Goal: Feedback & Contribution: Contribute content

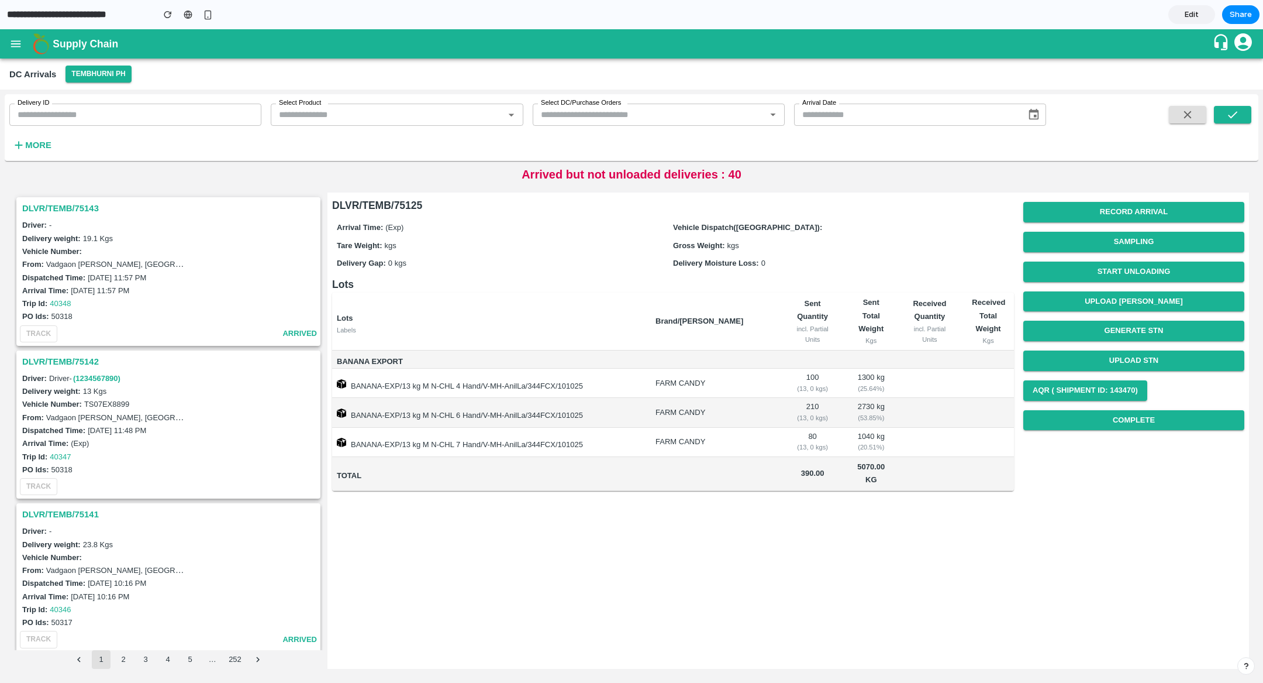
click at [1101, 222] on div "Record Arrival Sampling Start Unloading Upload Tare Weight Generate STN Upload …" at bounding box center [1134, 315] width 221 height 237
click at [1104, 219] on button "Record Arrival" at bounding box center [1134, 212] width 221 height 20
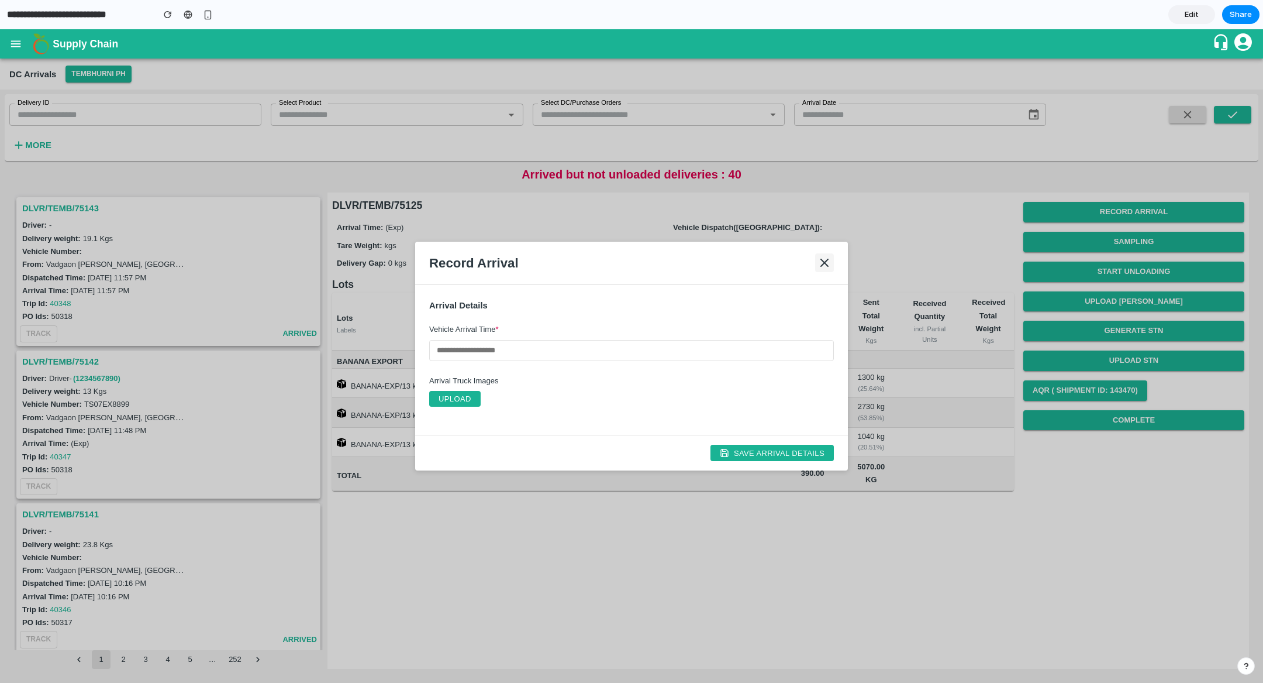
click at [831, 268] on icon at bounding box center [825, 263] width 14 height 14
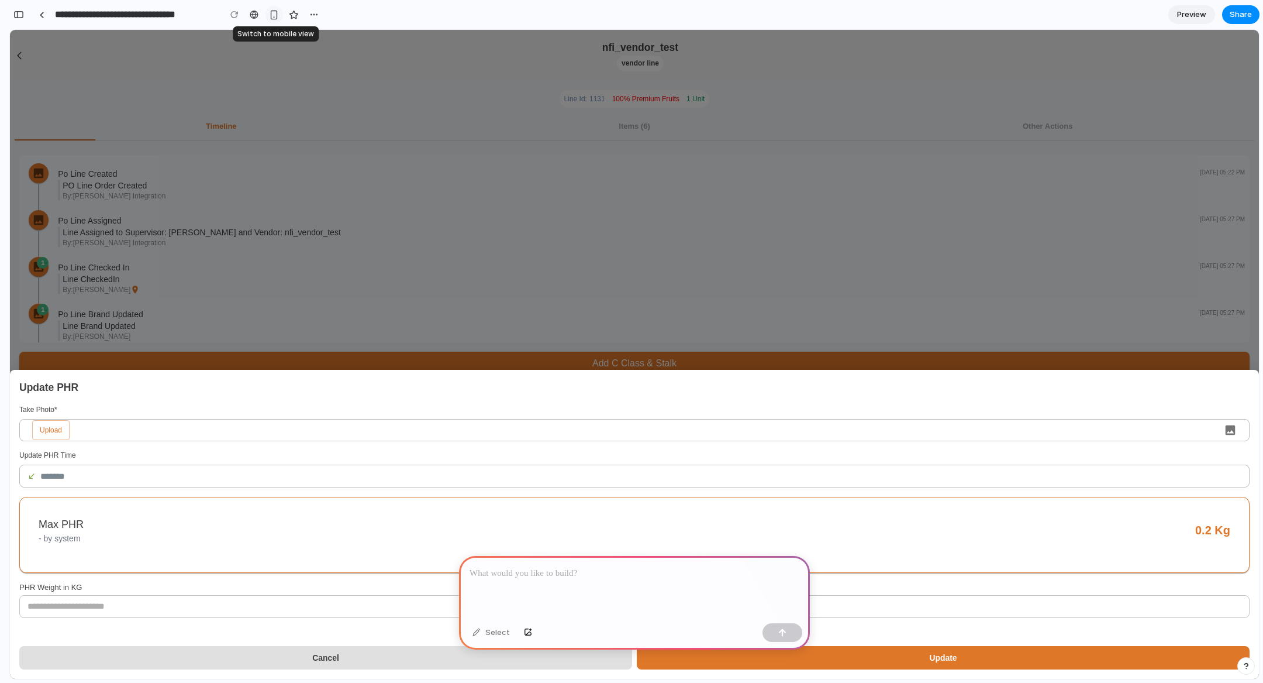
click at [273, 16] on div "button" at bounding box center [274, 15] width 10 height 10
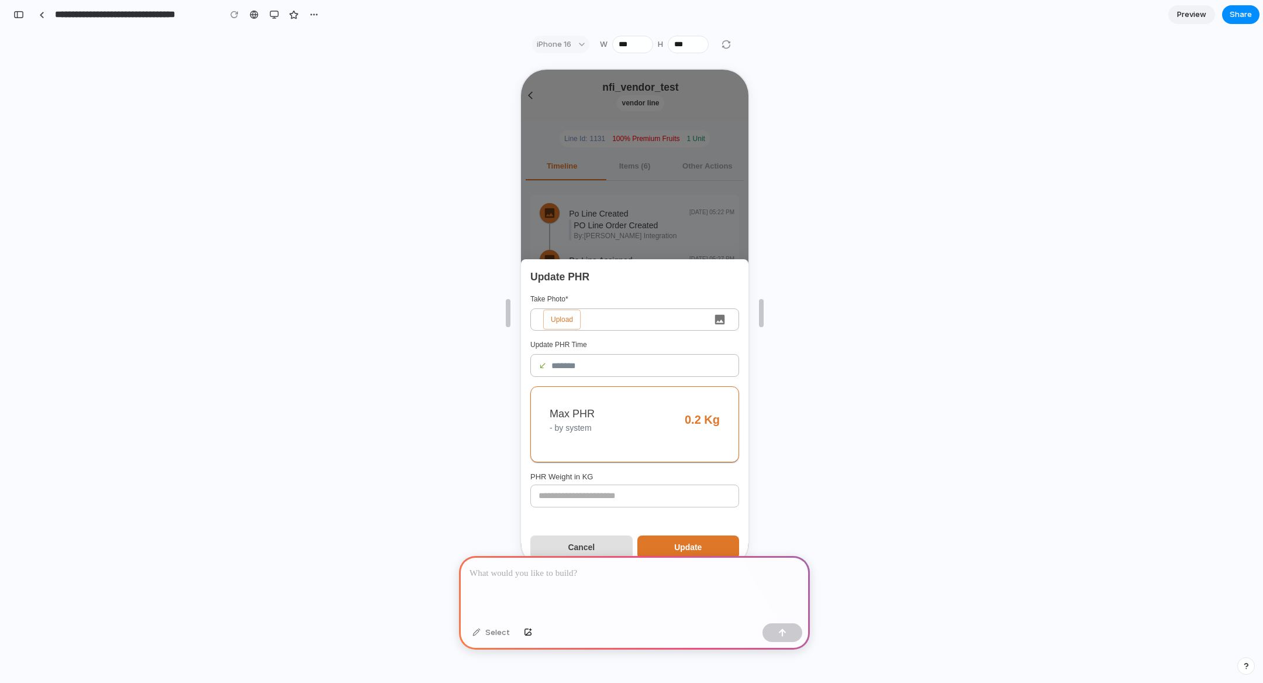
click at [630, 602] on div at bounding box center [634, 587] width 351 height 63
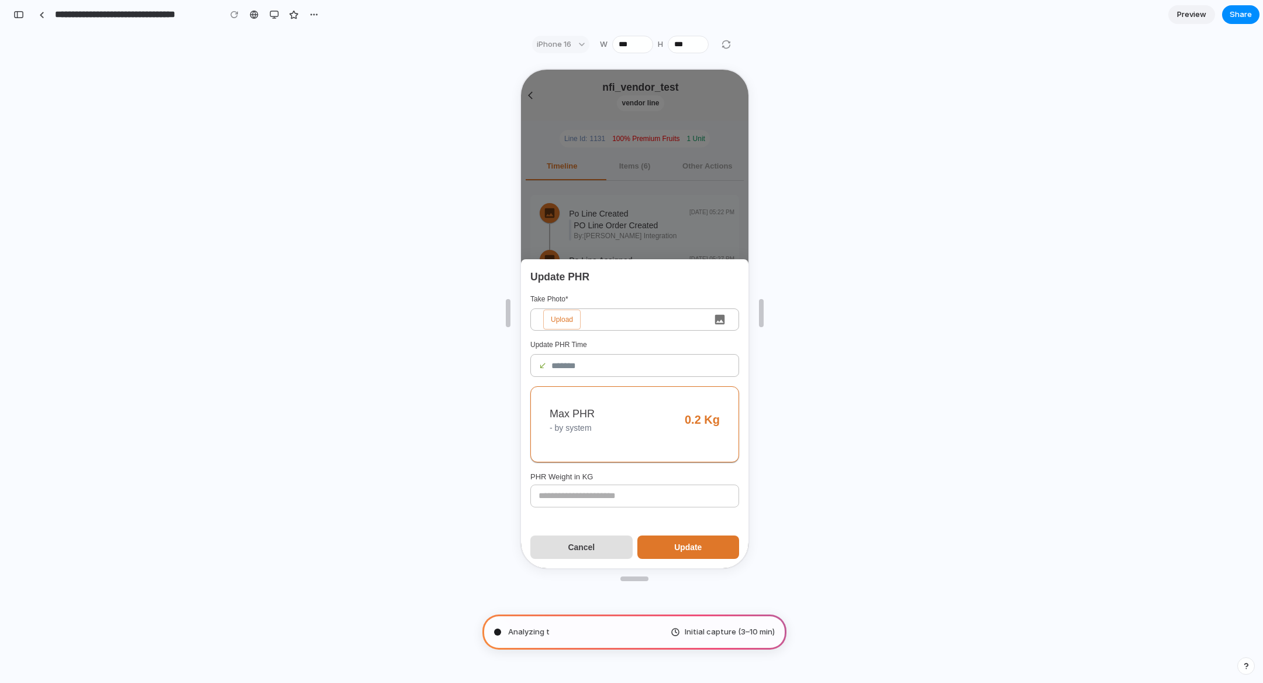
type input "**********"
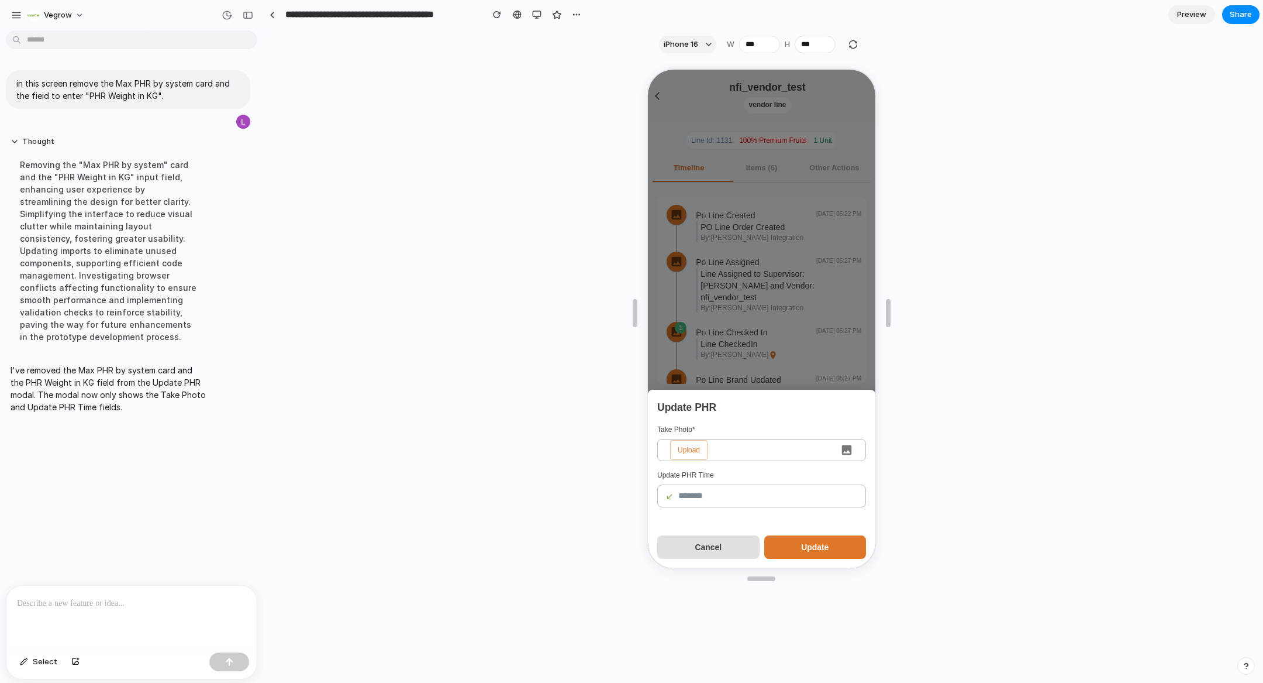
click at [119, 593] on div at bounding box center [131, 617] width 250 height 62
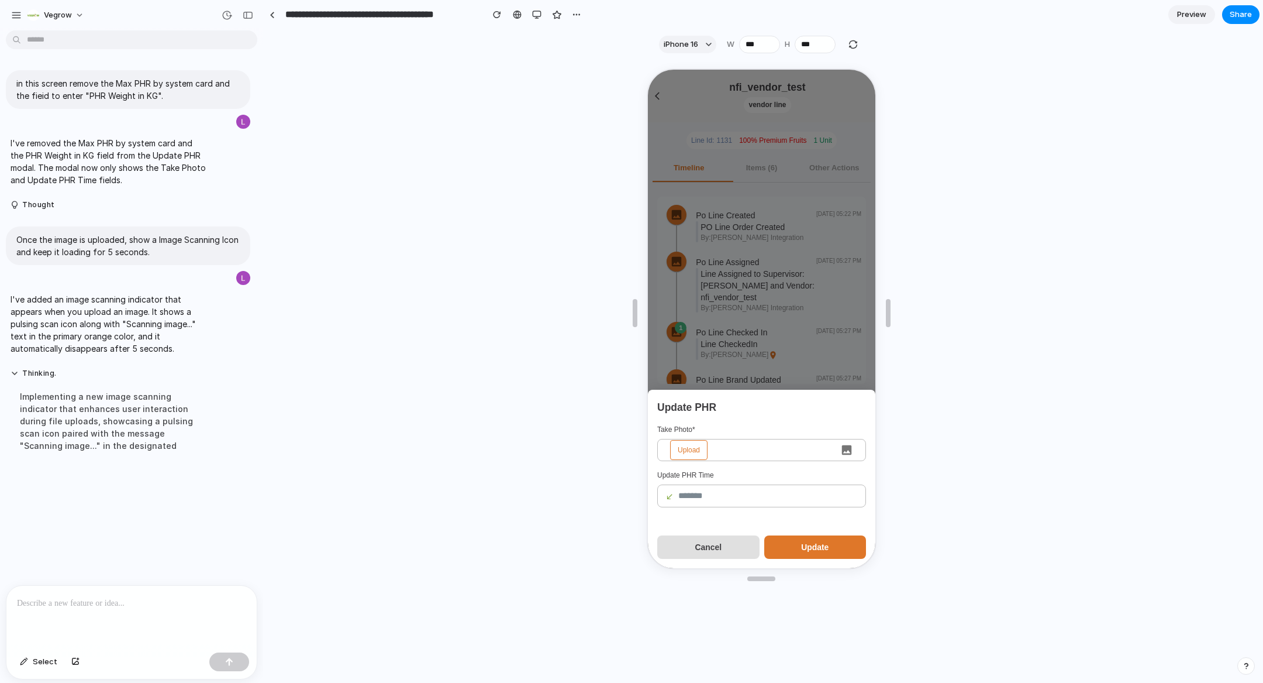
click at [687, 452] on span "Upload" at bounding box center [687, 449] width 37 height 20
click at [646, 68] on input "Upload" at bounding box center [646, 68] width 0 height 0
click at [128, 617] on div at bounding box center [131, 617] width 250 height 62
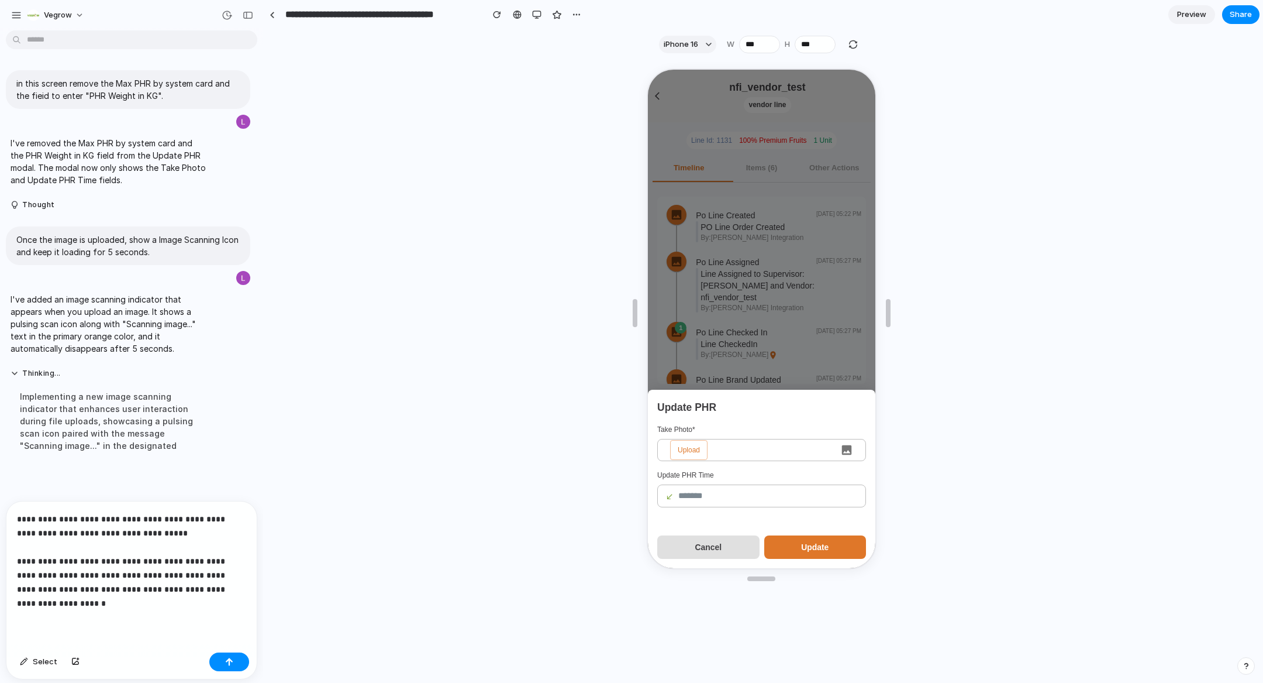
click at [248, 557] on div "**********" at bounding box center [131, 574] width 250 height 146
click at [175, 565] on p "**********" at bounding box center [131, 575] width 229 height 70
click at [119, 617] on div "**********" at bounding box center [131, 581] width 250 height 132
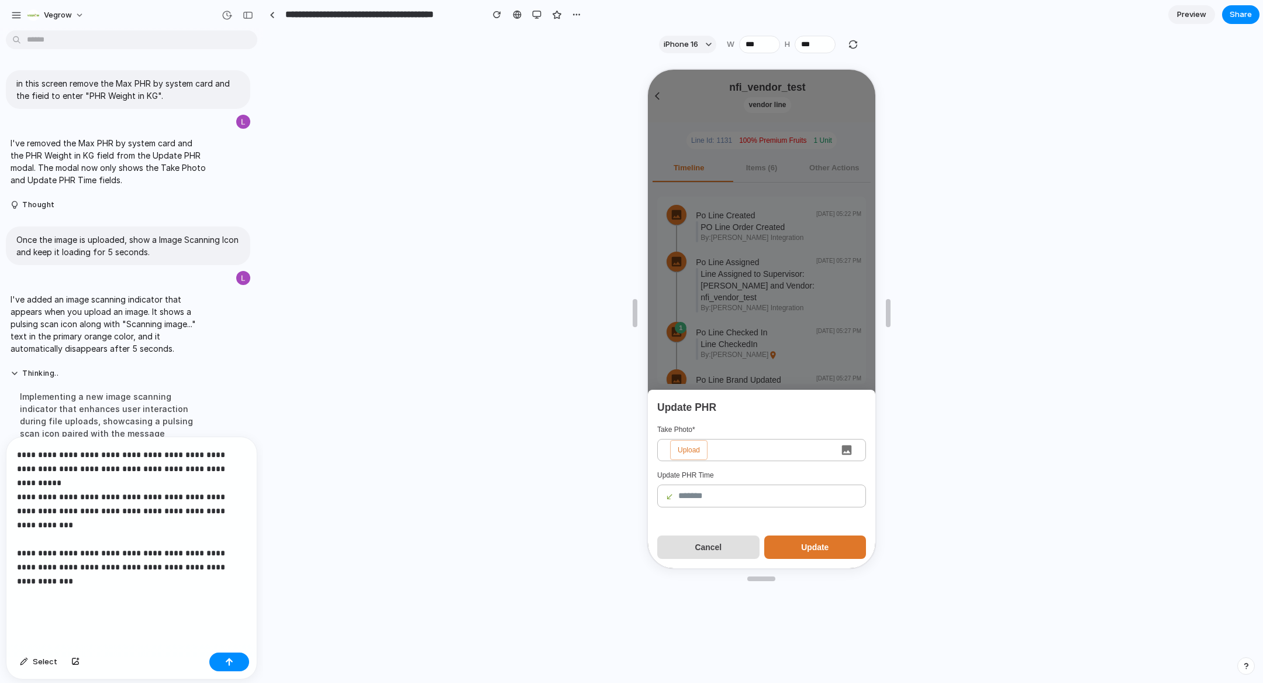
click at [97, 520] on p "**********" at bounding box center [131, 510] width 229 height 126
click at [95, 599] on p at bounding box center [131, 596] width 229 height 28
click at [118, 474] on p "**********" at bounding box center [131, 510] width 229 height 126
click at [116, 487] on p "**********" at bounding box center [131, 510] width 229 height 126
click at [133, 546] on p "**********" at bounding box center [131, 510] width 229 height 126
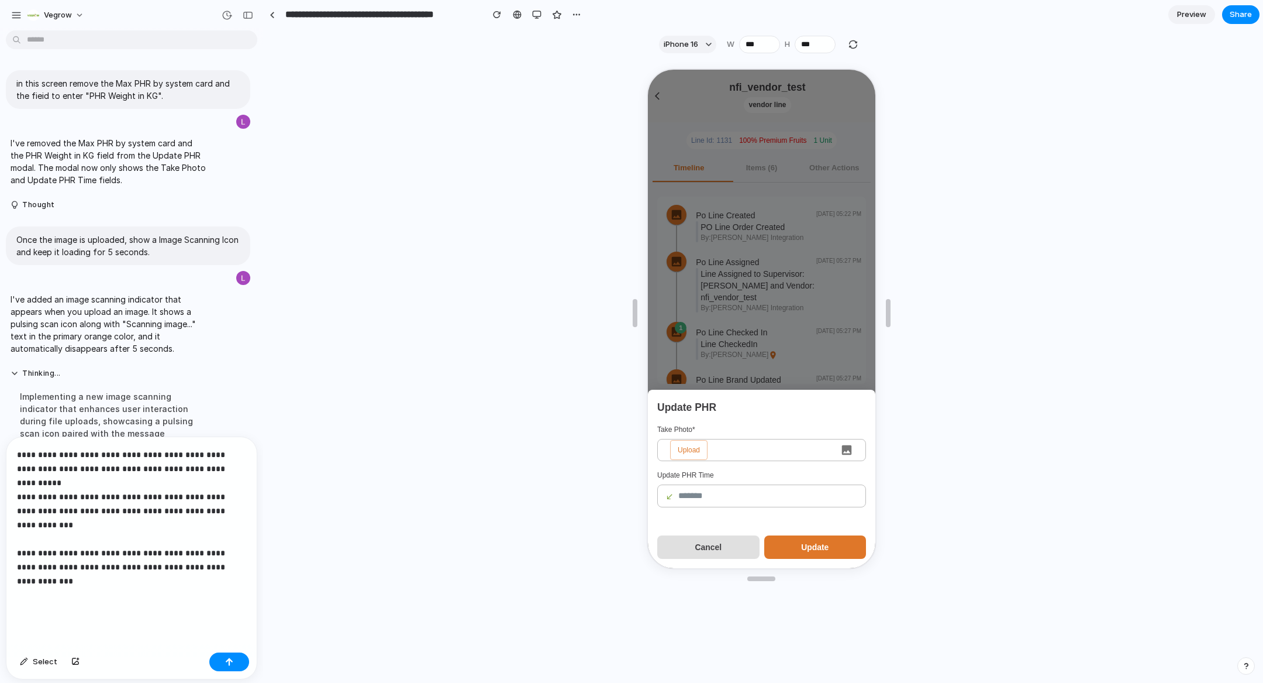
click at [144, 582] on p at bounding box center [131, 596] width 229 height 28
click at [113, 532] on p "**********" at bounding box center [131, 510] width 229 height 126
click at [153, 583] on p at bounding box center [131, 596] width 229 height 28
click at [241, 571] on p "**********" at bounding box center [131, 510] width 229 height 126
click at [139, 566] on p "**********" at bounding box center [131, 510] width 229 height 126
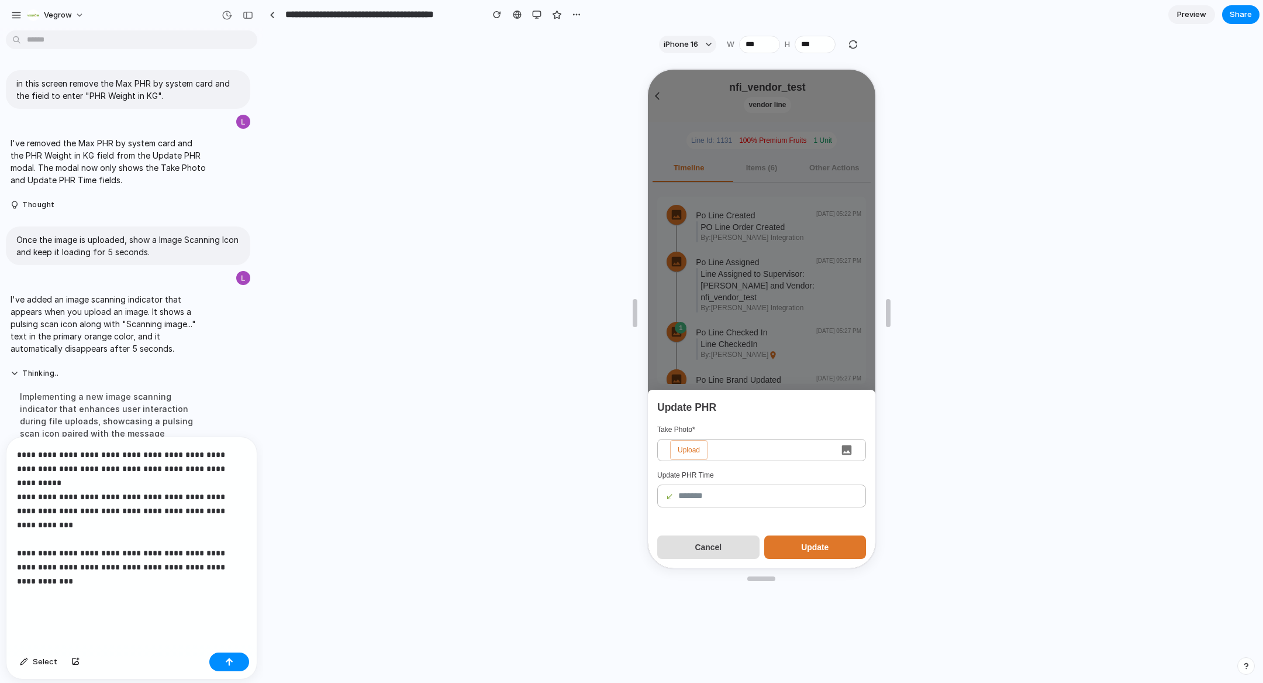
click at [139, 566] on p "**********" at bounding box center [131, 510] width 229 height 126
click at [126, 571] on p "**********" at bounding box center [131, 510] width 229 height 126
click at [214, 564] on p "**********" at bounding box center [131, 510] width 229 height 126
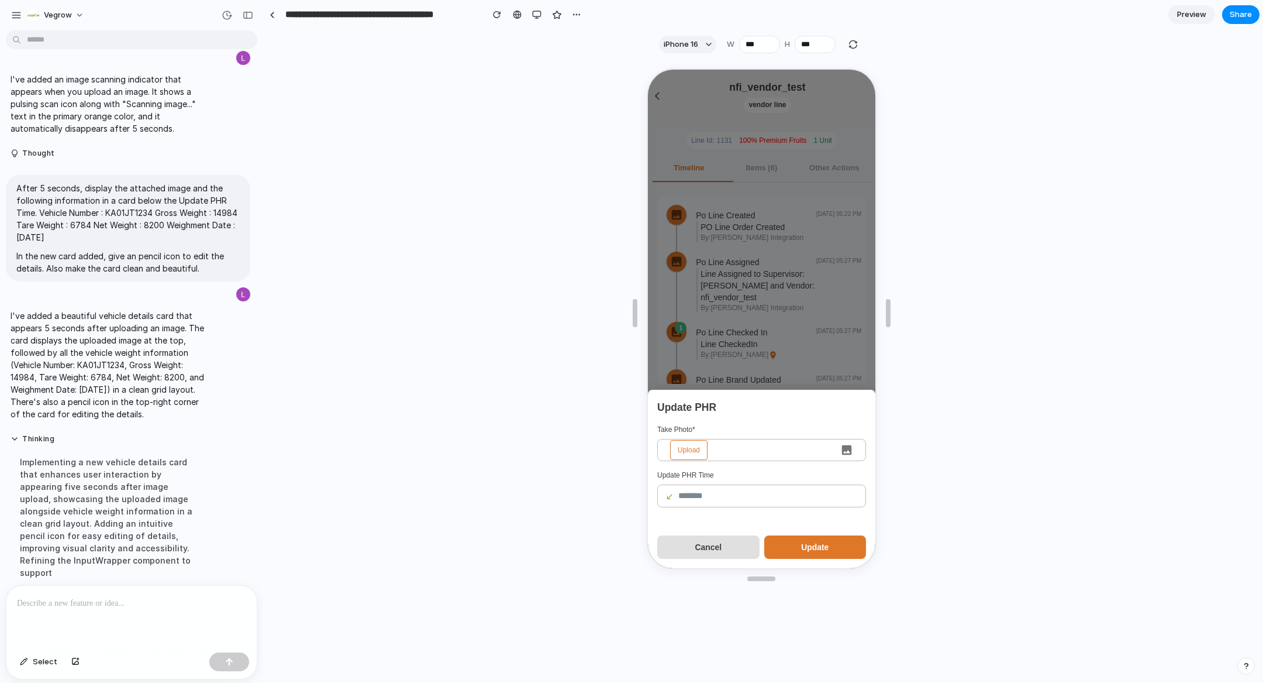
click at [674, 449] on span "Upload" at bounding box center [687, 449] width 37 height 20
click at [646, 68] on input "Upload" at bounding box center [646, 68] width 0 height 0
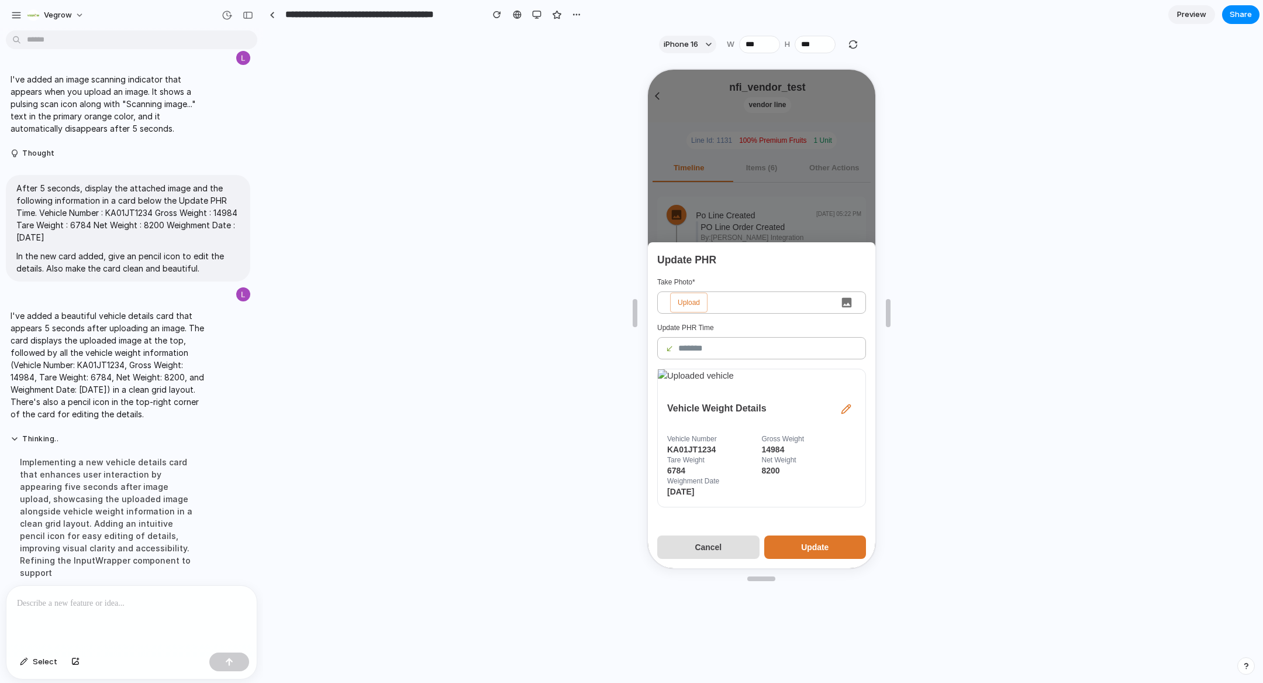
scroll to position [191, 0]
click at [781, 392] on div "Vehicle Weight Details" at bounding box center [760, 407] width 189 height 33
click at [78, 610] on div at bounding box center [131, 617] width 250 height 62
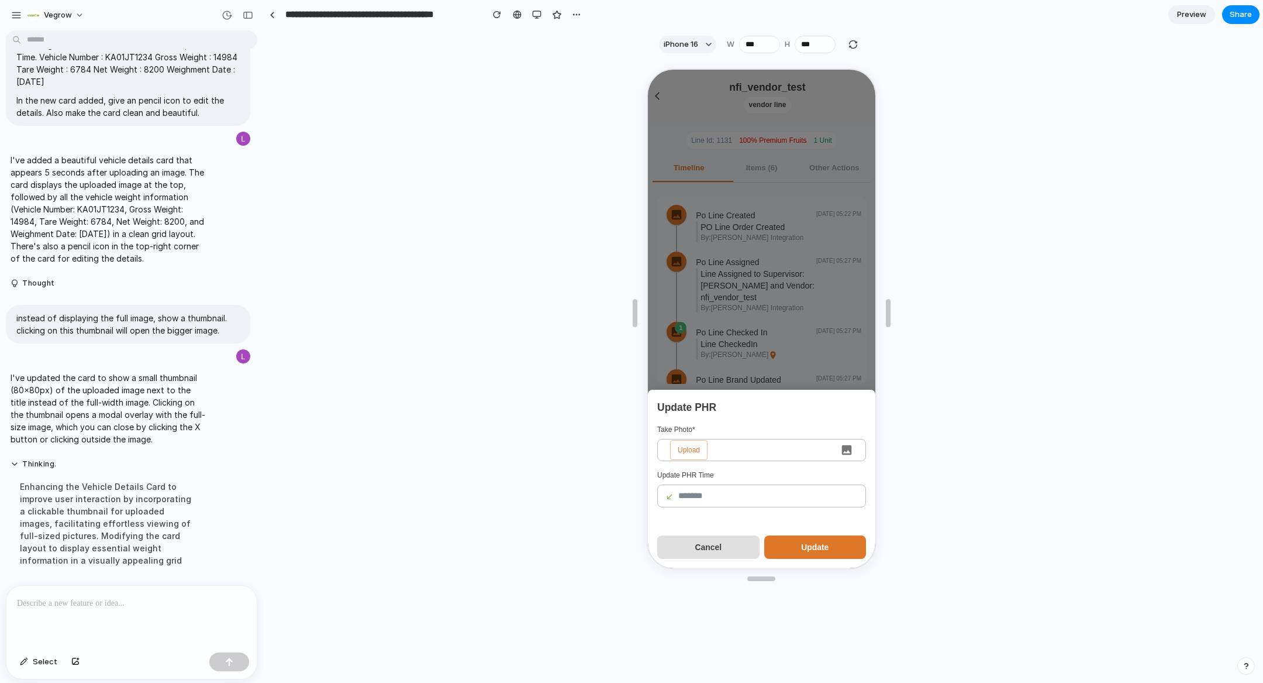
scroll to position [376, 0]
click at [687, 447] on span "Upload" at bounding box center [687, 449] width 37 height 20
click at [646, 68] on input "Upload" at bounding box center [646, 68] width 0 height 0
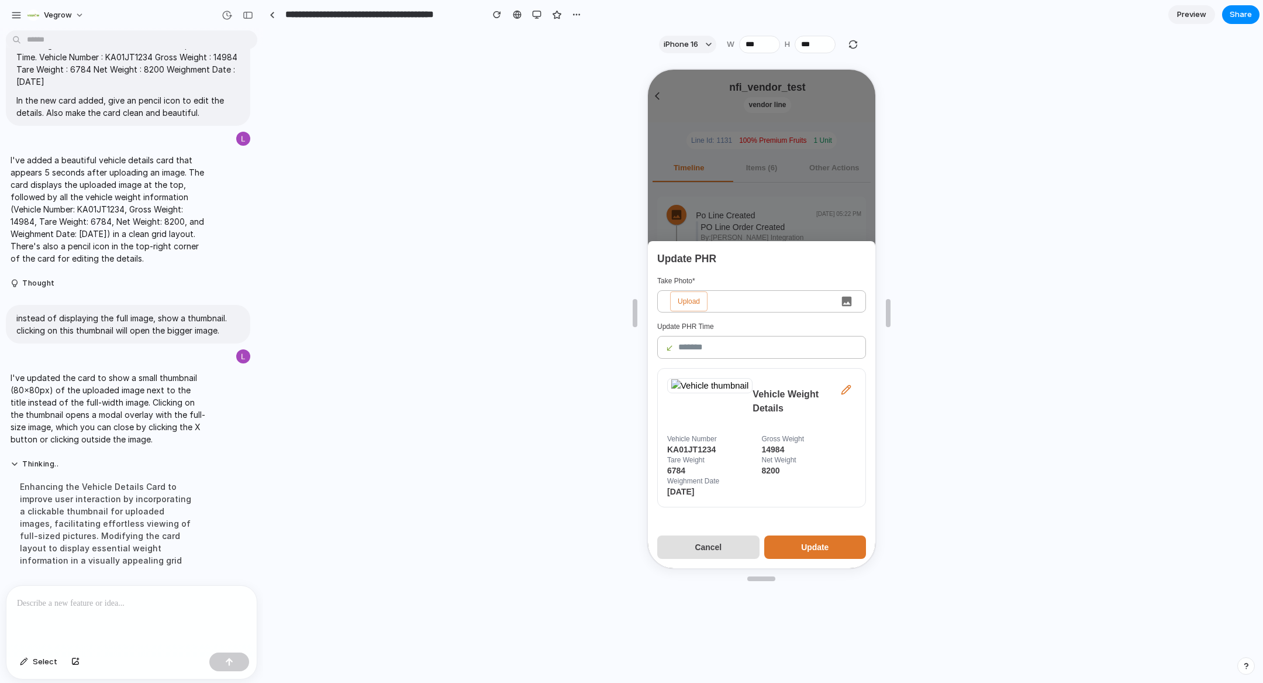
scroll to position [332, 0]
click at [177, 604] on p at bounding box center [131, 603] width 229 height 14
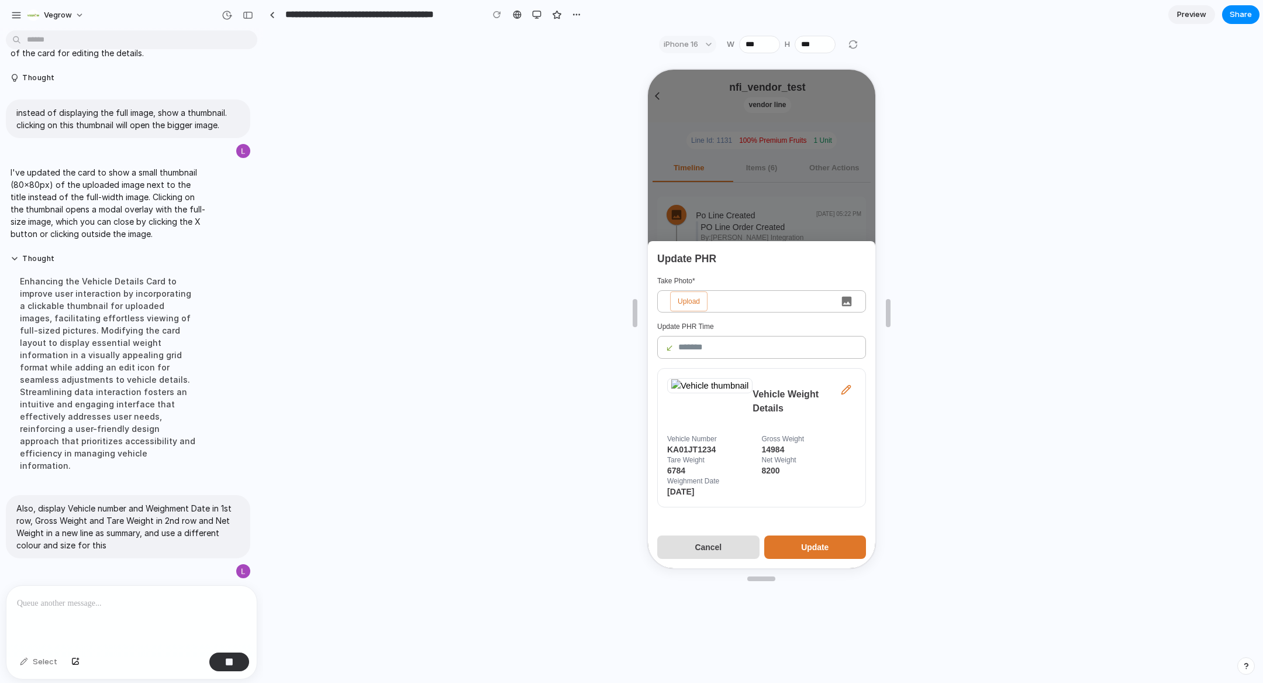
scroll to position [582, 0]
click at [747, 378] on img at bounding box center [708, 384] width 77 height 13
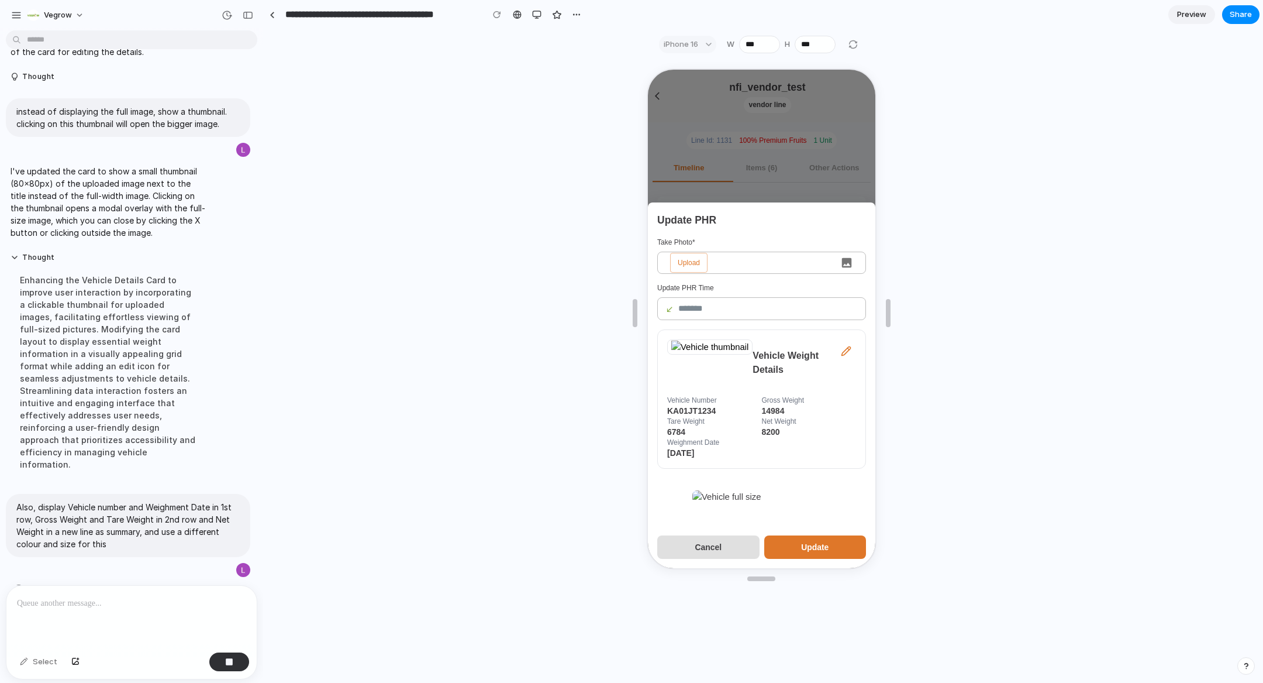
scroll to position [0, 132]
click at [835, 347] on h3 "Vehicle Weight Details" at bounding box center [793, 361] width 84 height 28
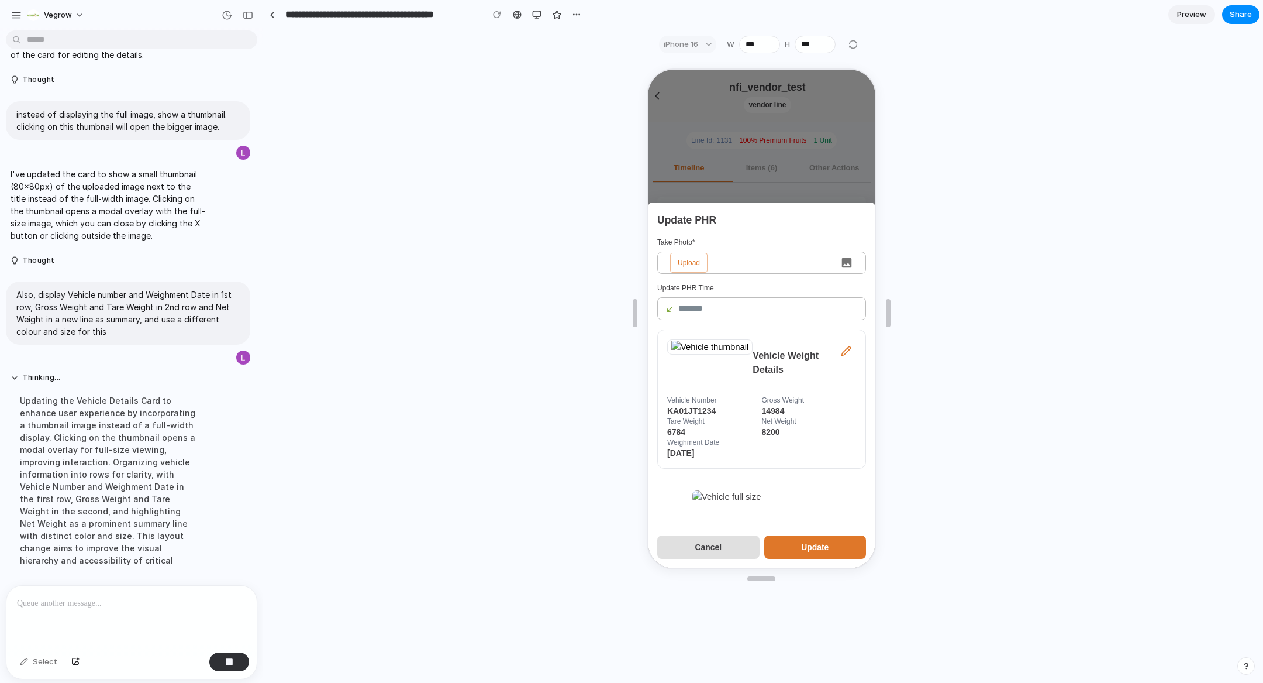
scroll to position [605, 0]
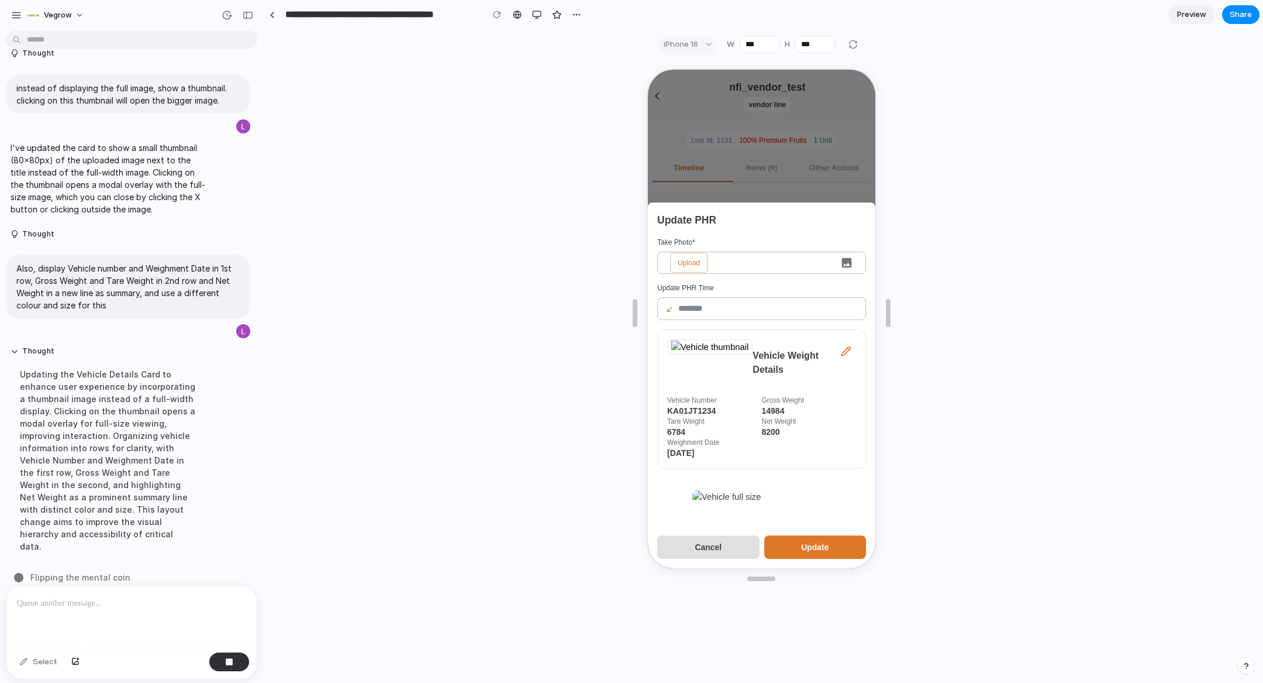
click at [140, 177] on p "I've updated the card to show a small thumbnail (80x80px) of the uploaded image…" at bounding box center [108, 179] width 195 height 74
click at [835, 347] on h3 "Vehicle Weight Details" at bounding box center [793, 361] width 84 height 28
click at [499, 308] on div at bounding box center [762, 368] width 996 height 619
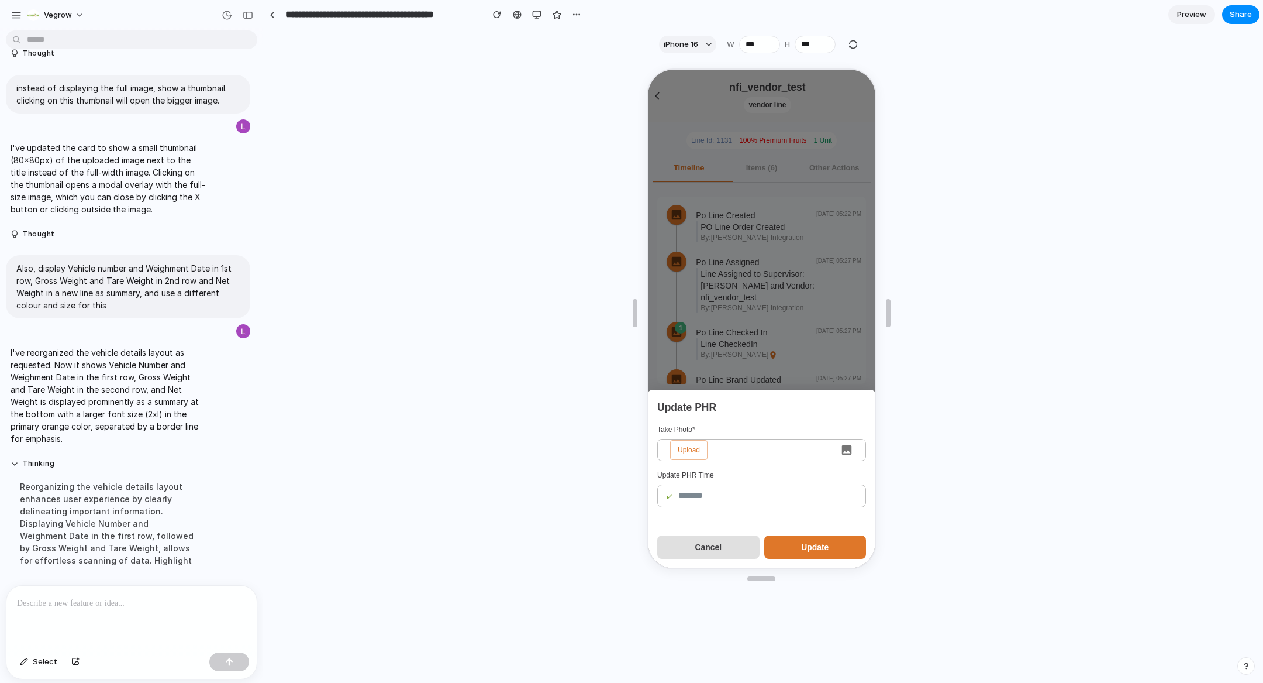
scroll to position [593, 0]
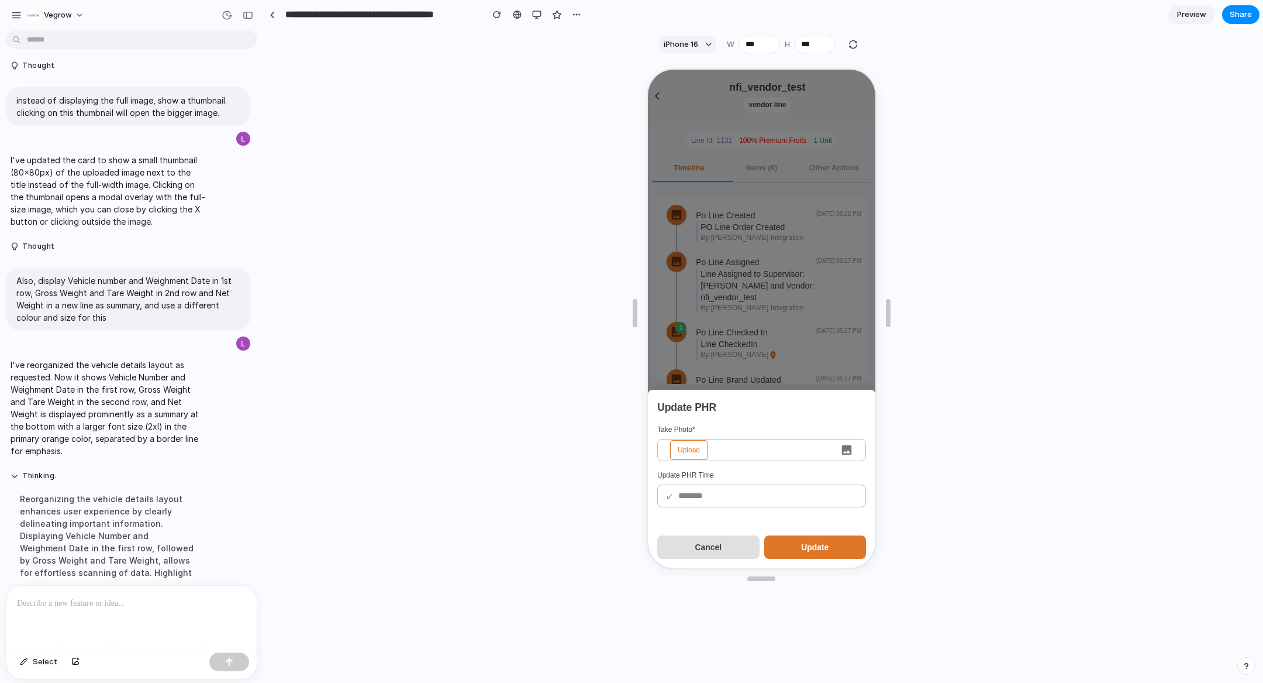
click at [688, 445] on span "Upload" at bounding box center [687, 449] width 37 height 20
click at [646, 68] on input "Upload" at bounding box center [646, 68] width 0 height 0
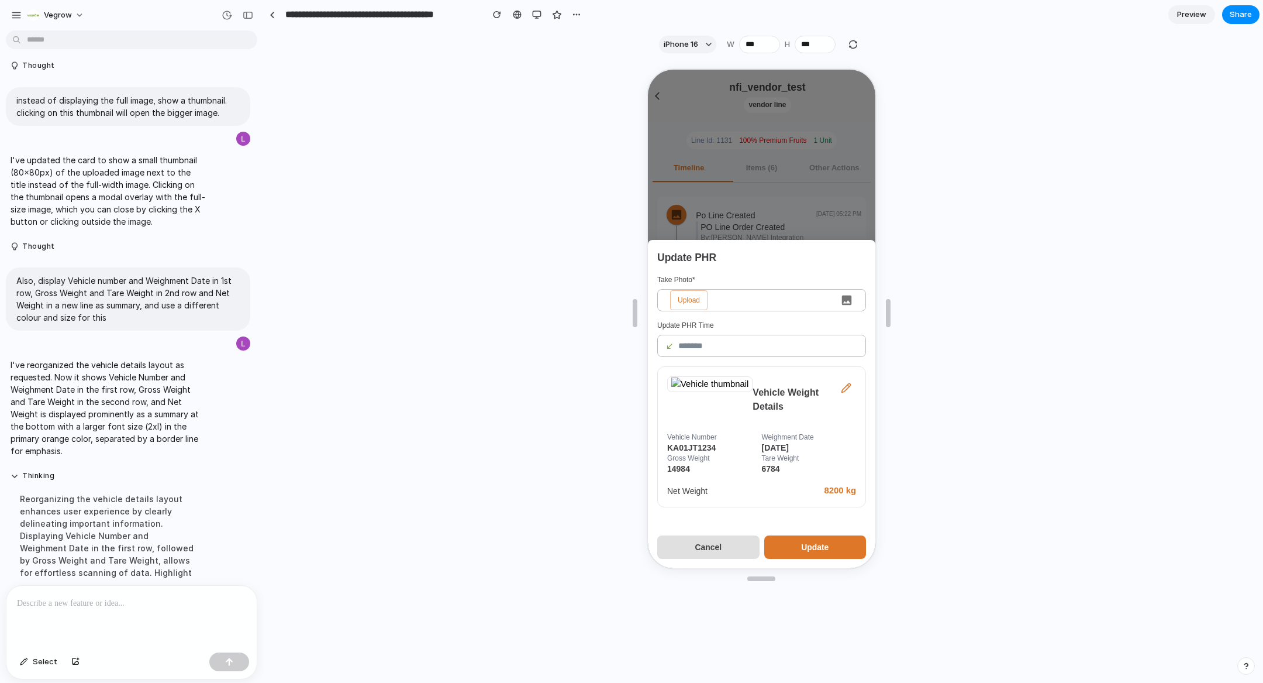
scroll to position [333, 0]
click at [141, 609] on p at bounding box center [131, 603] width 229 height 14
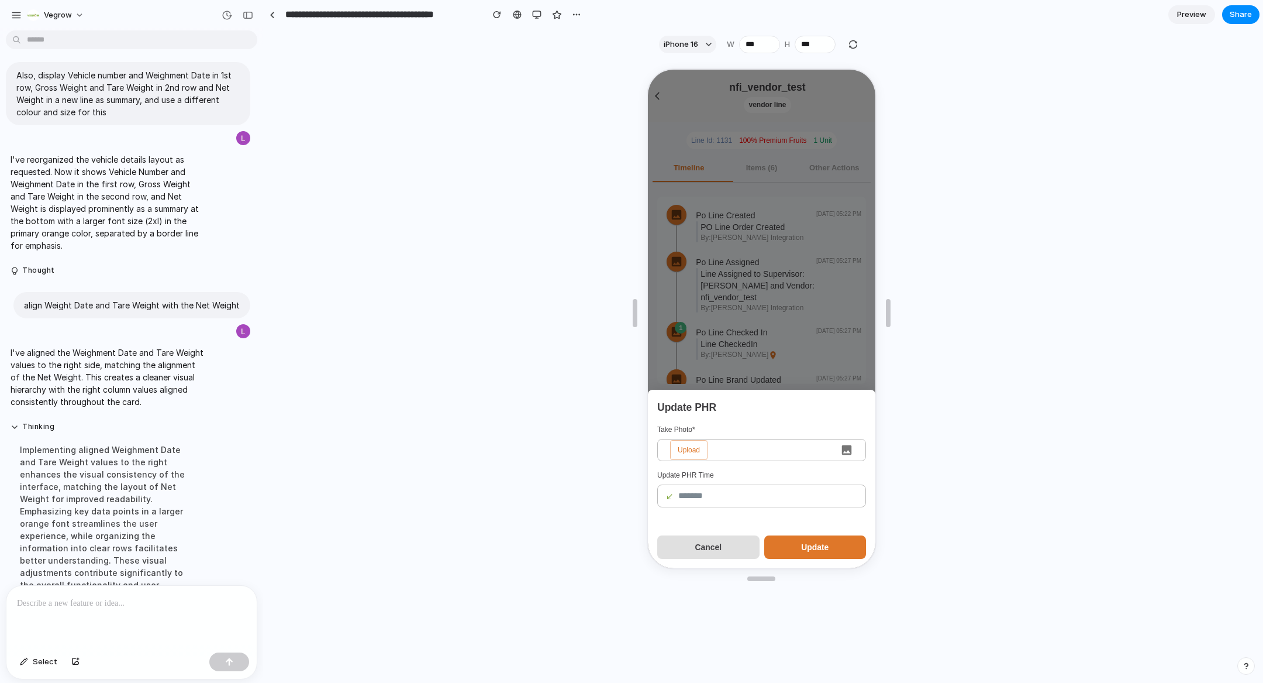
scroll to position [811, 0]
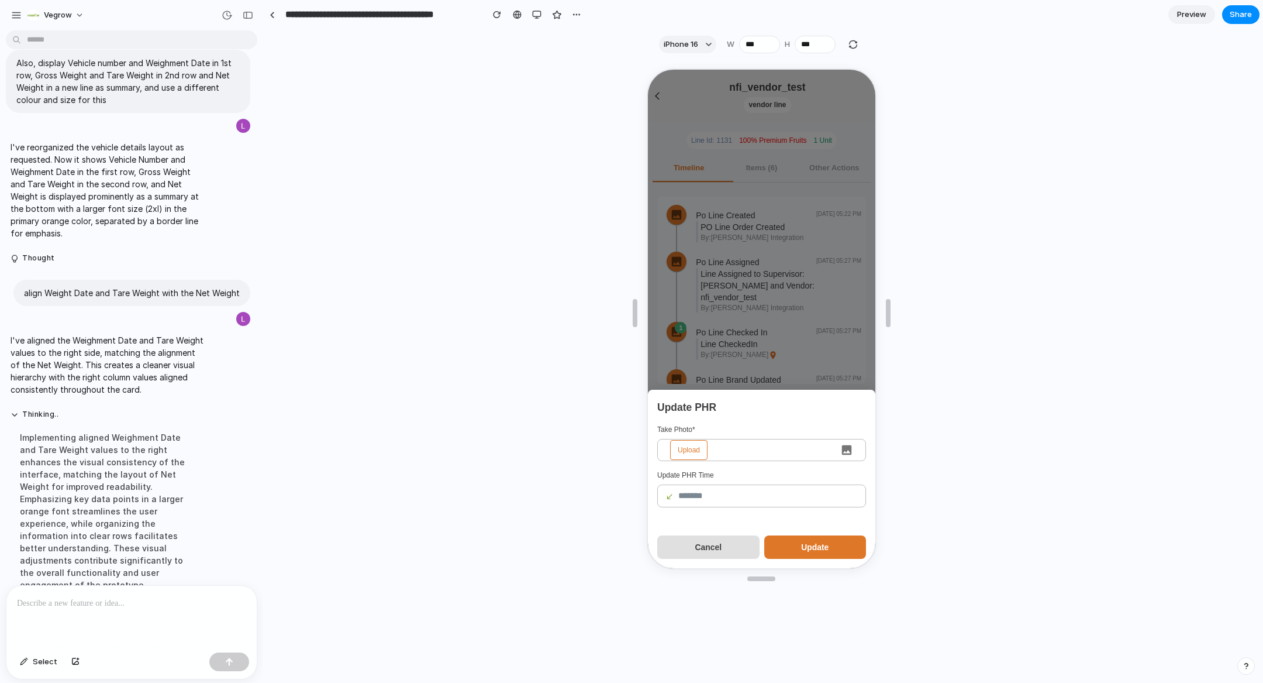
click at [694, 449] on span "Upload" at bounding box center [687, 449] width 37 height 20
click at [646, 68] on input "Upload" at bounding box center [646, 68] width 0 height 0
click at [849, 449] on icon "button" at bounding box center [846, 449] width 10 height 10
click at [678, 442] on span "Upload" at bounding box center [687, 449] width 37 height 20
click at [646, 68] on input "Upload" at bounding box center [646, 68] width 0 height 0
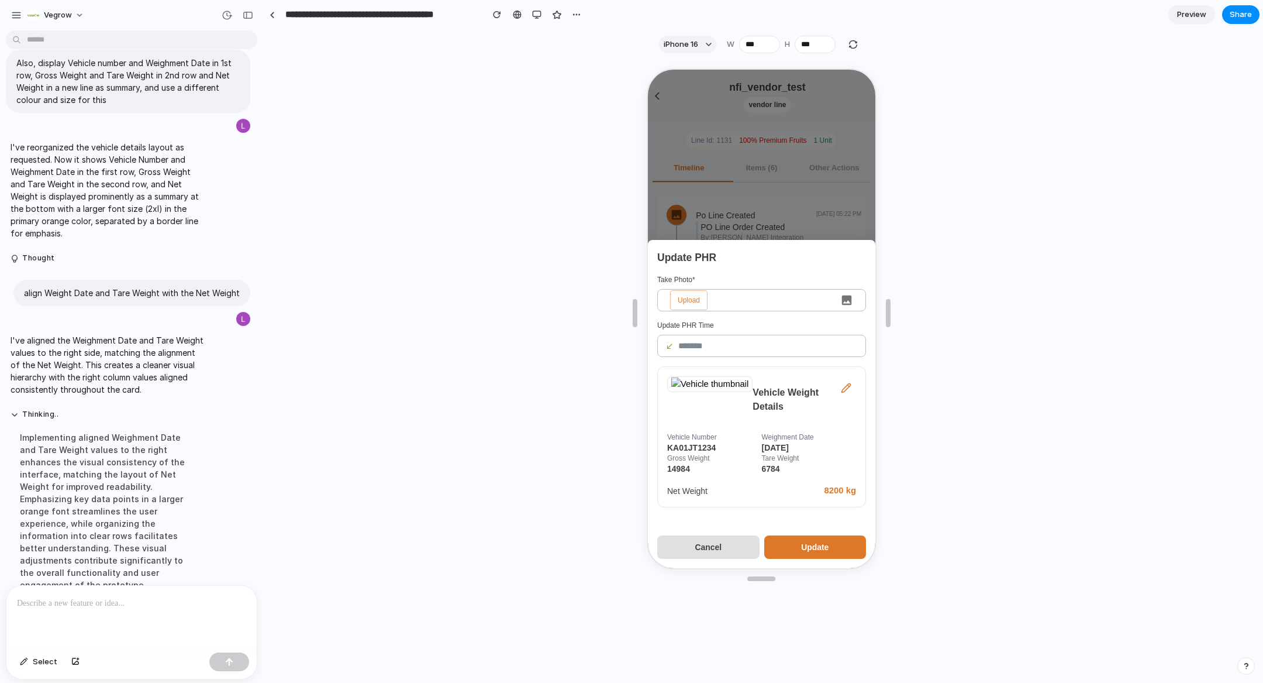
scroll to position [333, 0]
click at [137, 618] on div at bounding box center [131, 617] width 250 height 62
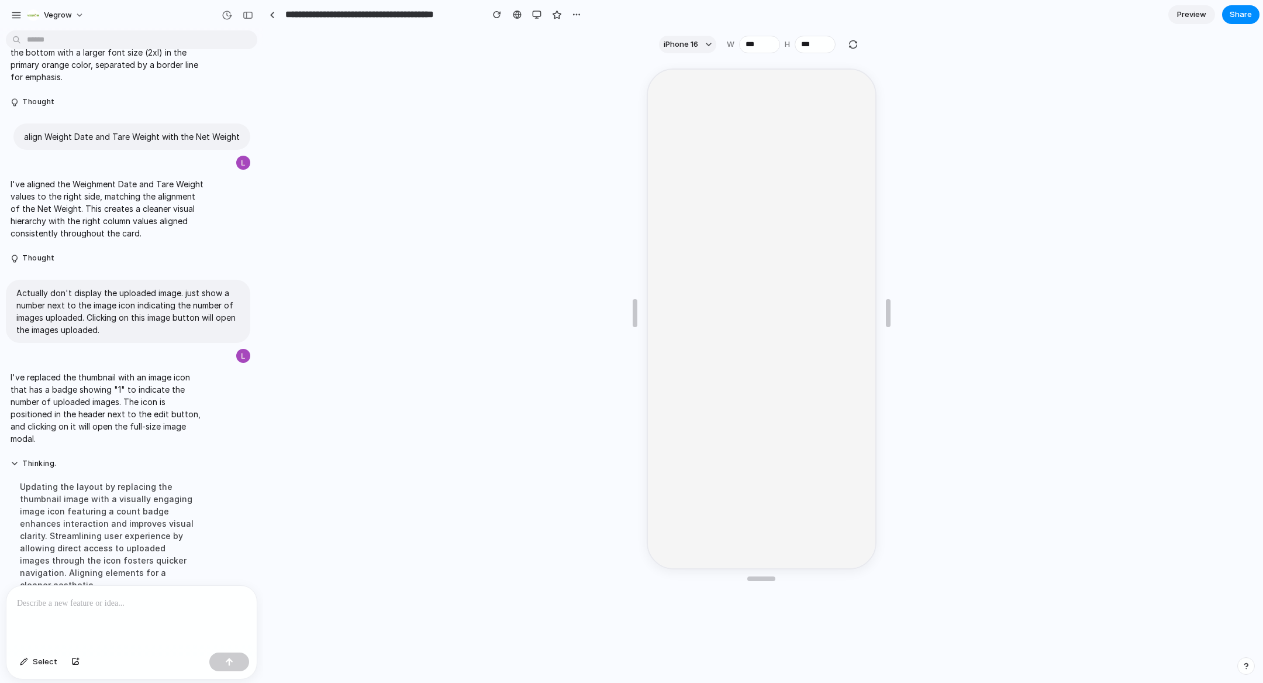
scroll to position [0, 0]
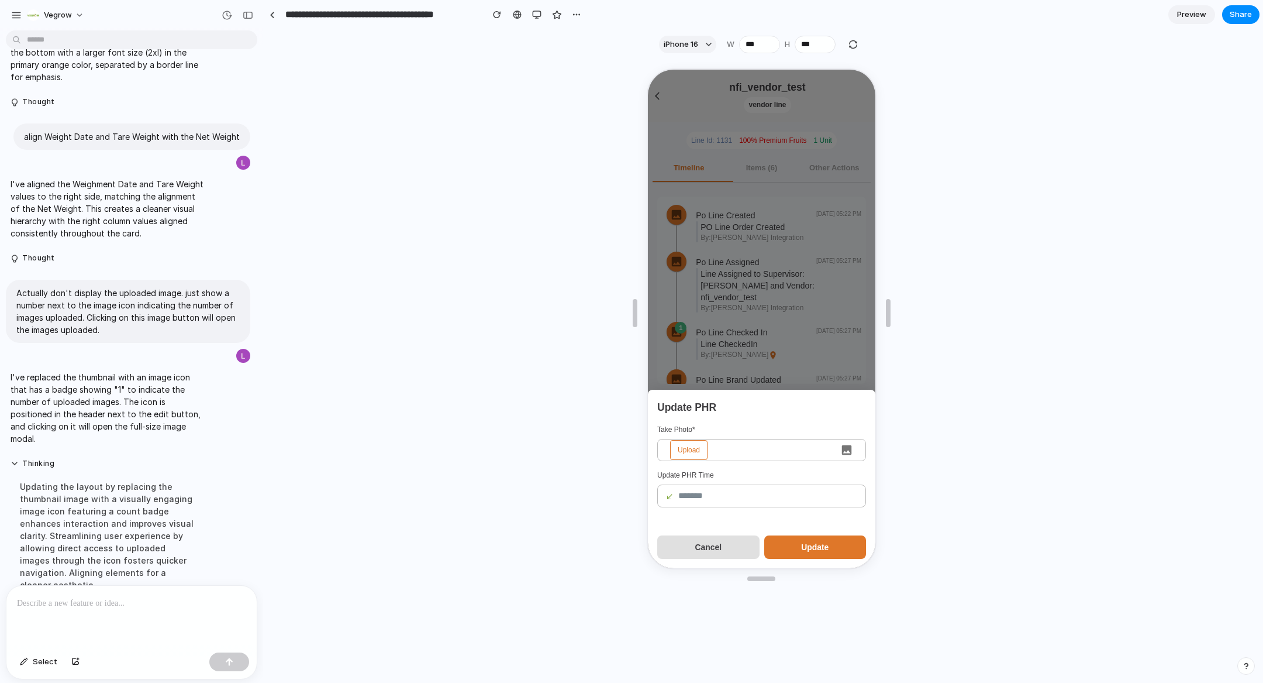
click at [682, 449] on span "Upload" at bounding box center [687, 449] width 37 height 20
click at [646, 68] on input "Upload" at bounding box center [646, 68] width 0 height 0
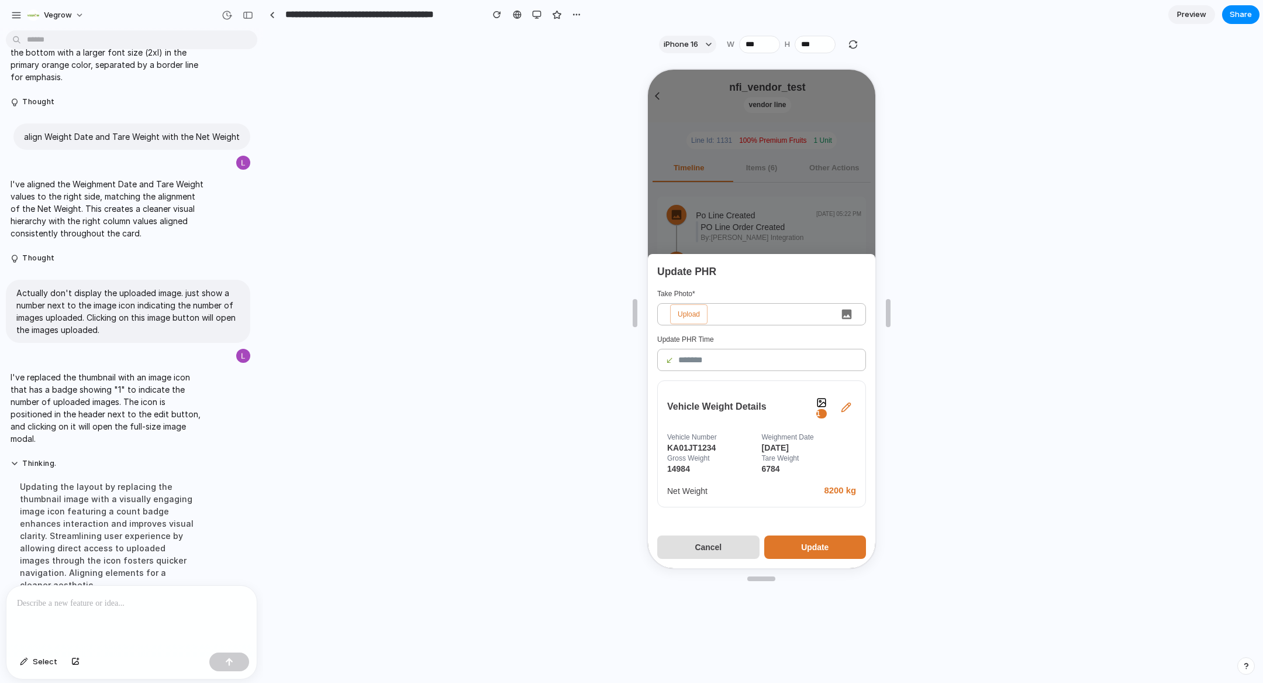
click at [821, 413] on span "1" at bounding box center [820, 412] width 11 height 9
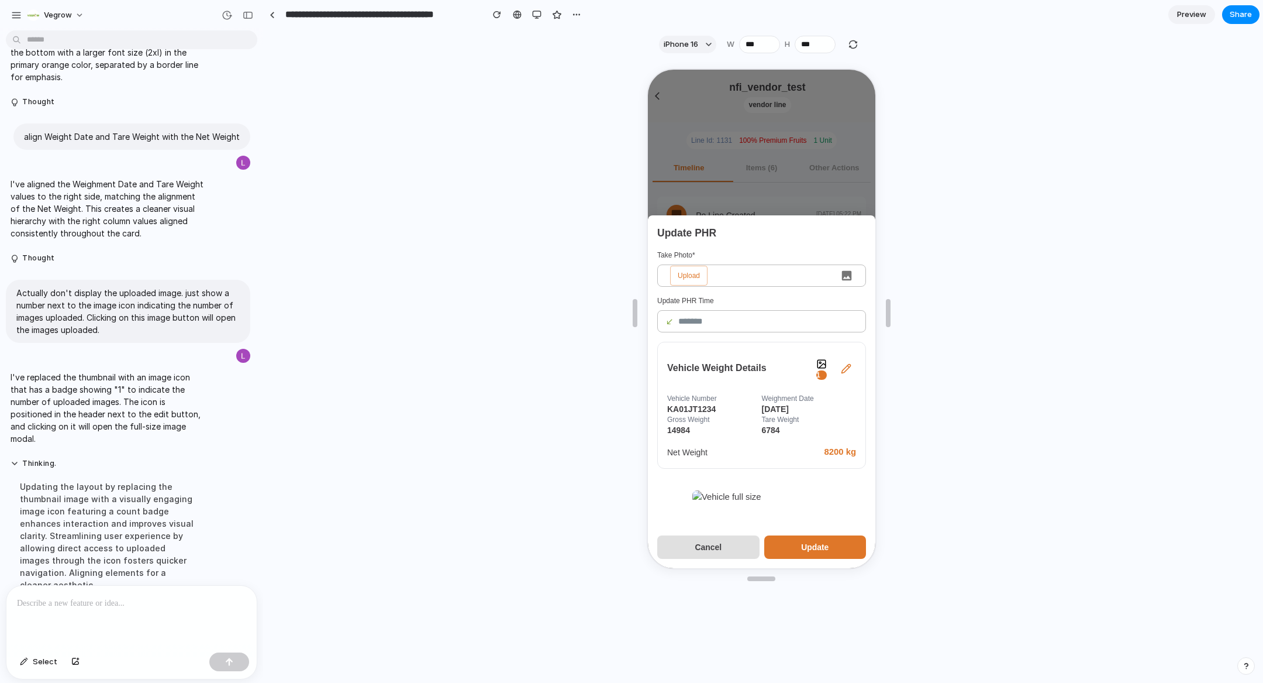
scroll to position [58, 91]
click at [815, 369] on span "1" at bounding box center [820, 373] width 11 height 9
click at [815, 351] on button "1" at bounding box center [820, 367] width 20 height 32
click at [820, 369] on span "1" at bounding box center [820, 373] width 11 height 9
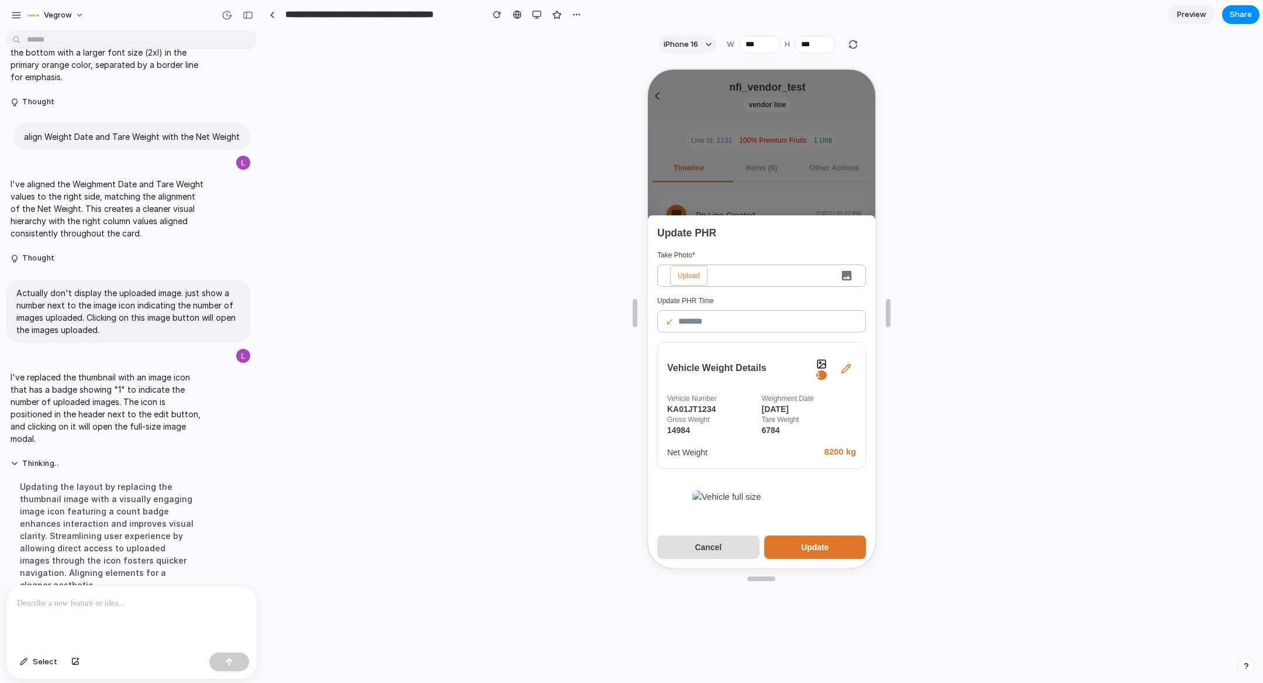
click at [818, 369] on span "1" at bounding box center [820, 373] width 11 height 9
click at [831, 444] on p "8200 kg" at bounding box center [839, 450] width 32 height 13
click at [716, 547] on button "Cancel" at bounding box center [707, 545] width 102 height 23
click at [703, 525] on div "Cancel Update" at bounding box center [760, 546] width 228 height 42
click at [144, 610] on div at bounding box center [131, 617] width 250 height 62
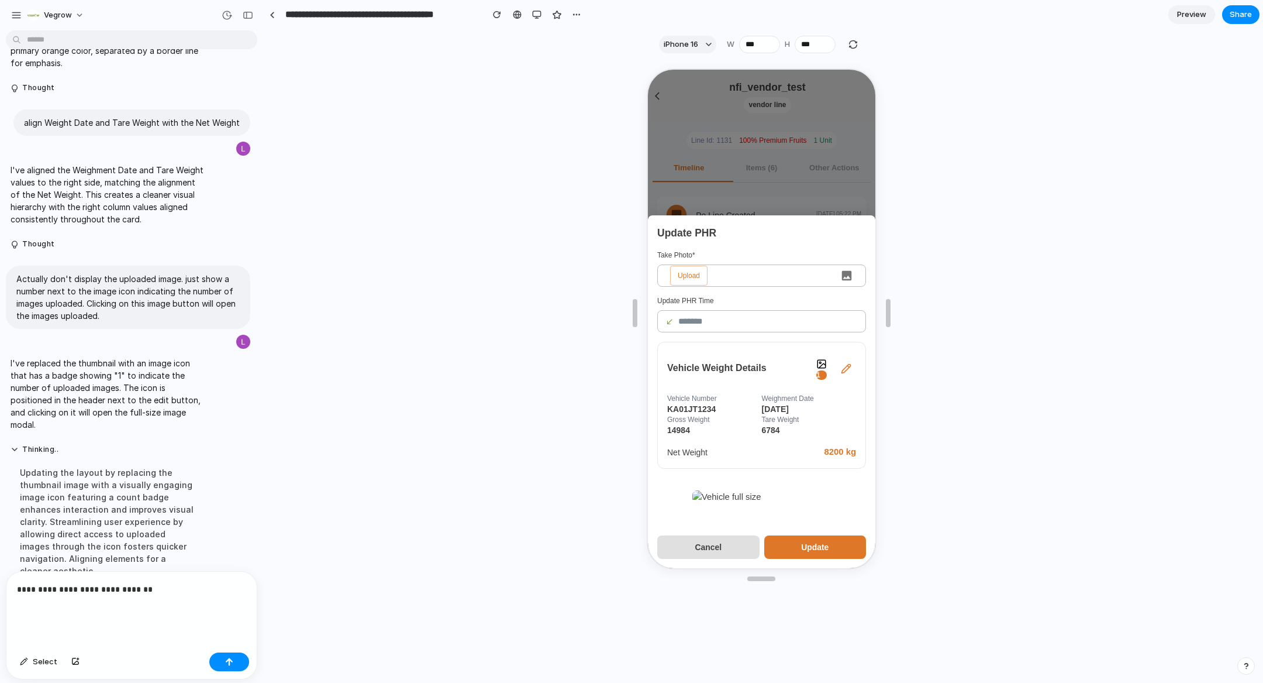
scroll to position [1004, 0]
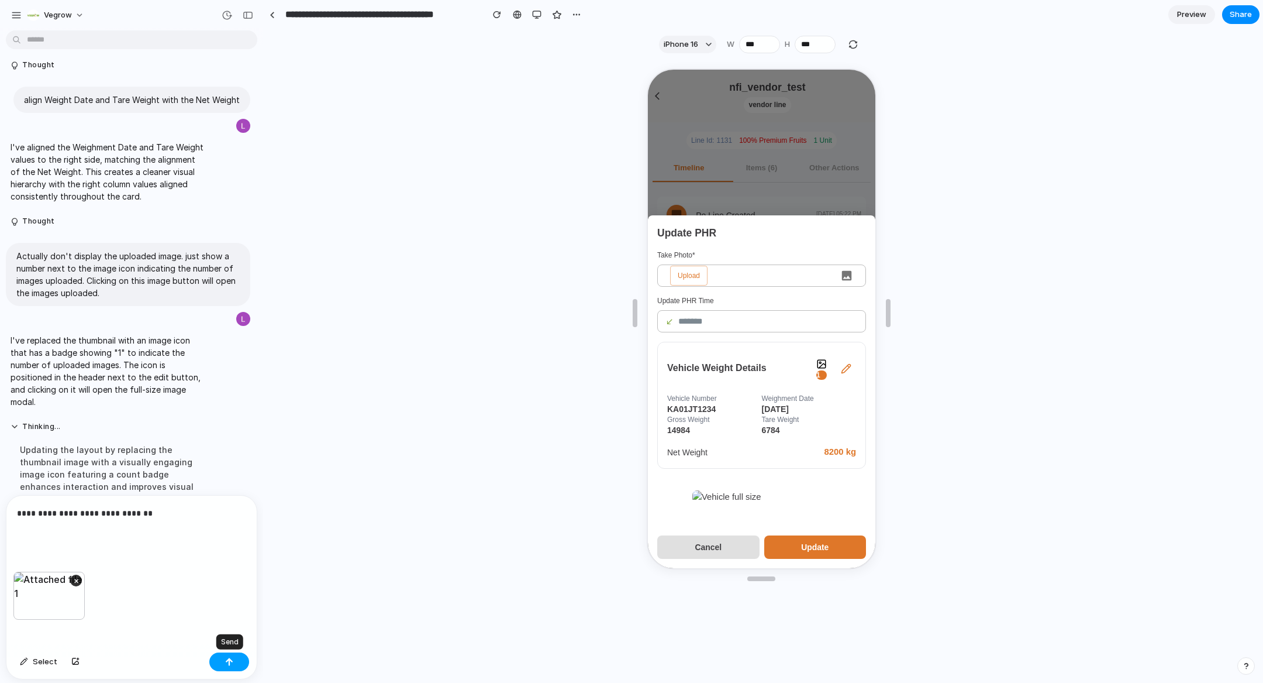
click at [223, 656] on button "button" at bounding box center [229, 661] width 40 height 19
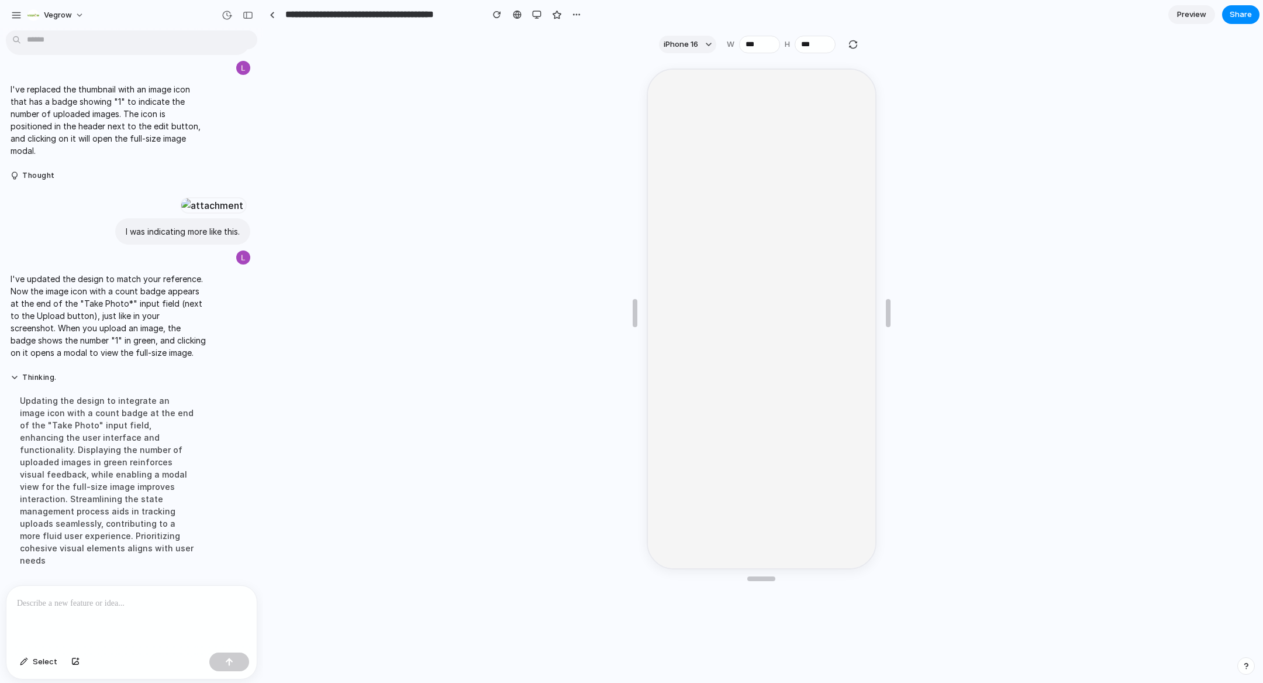
scroll to position [0, 0]
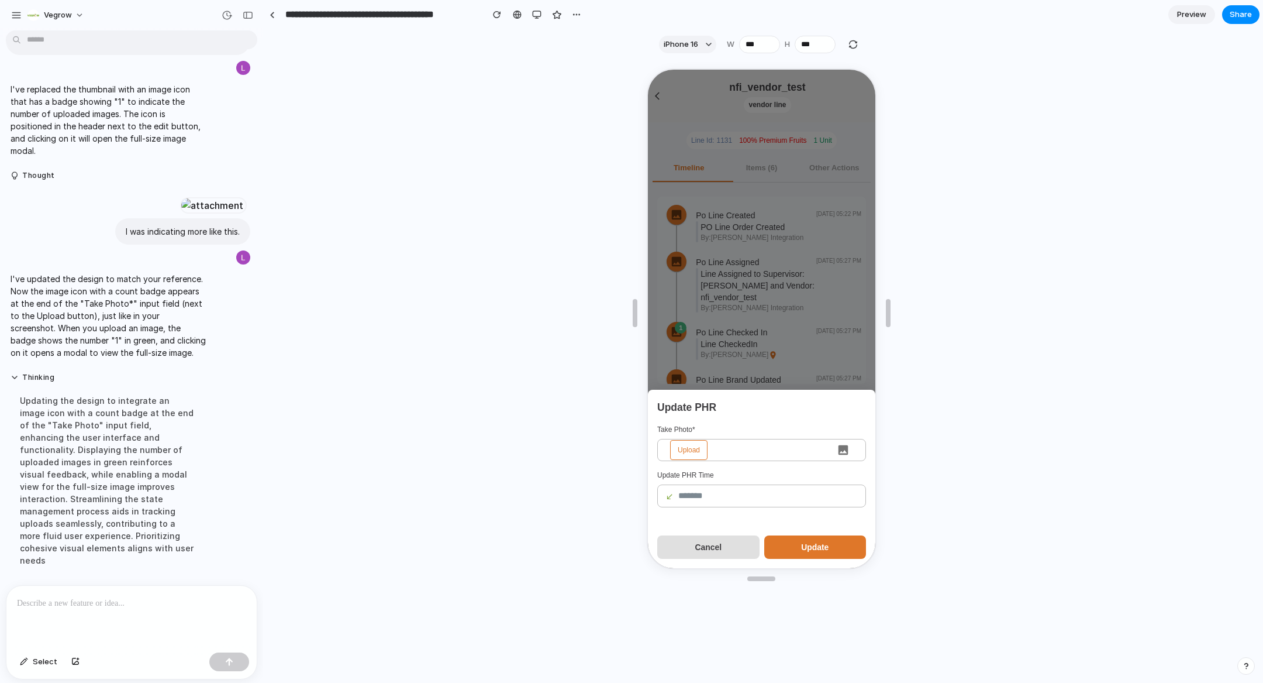
click at [687, 449] on span "Upload" at bounding box center [687, 449] width 37 height 20
click at [646, 68] on input "Upload" at bounding box center [646, 68] width 0 height 0
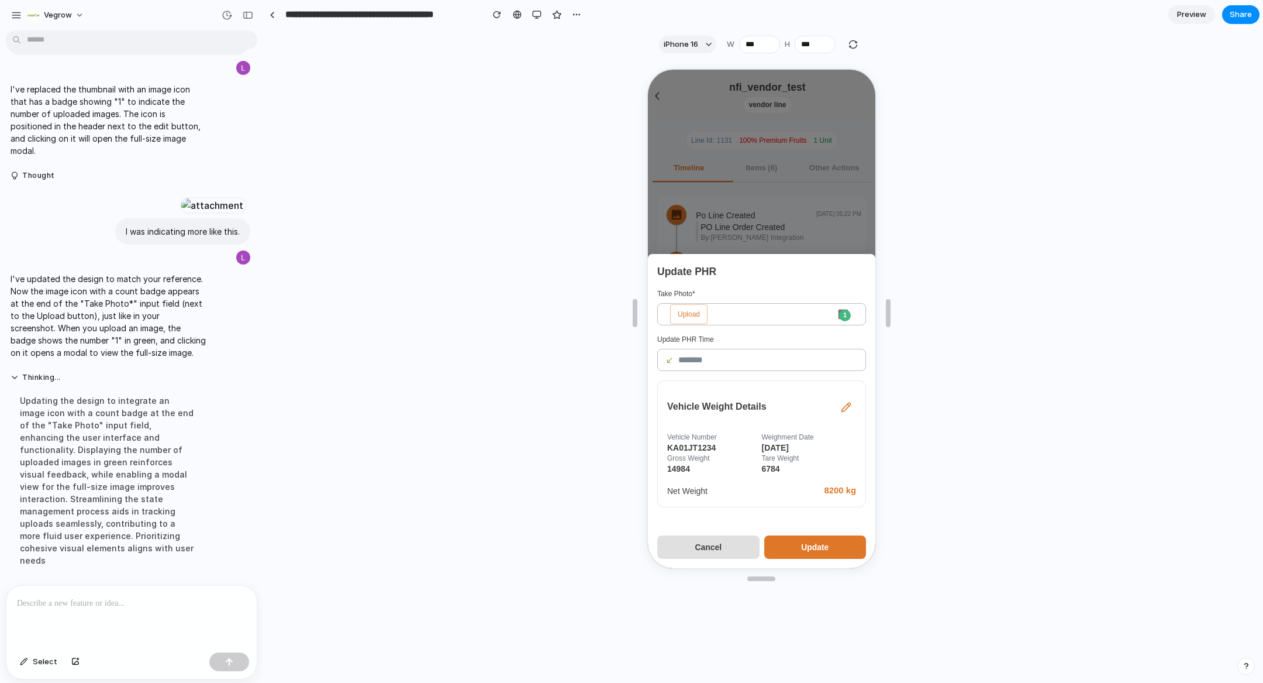
click at [845, 316] on span "1" at bounding box center [844, 314] width 12 height 12
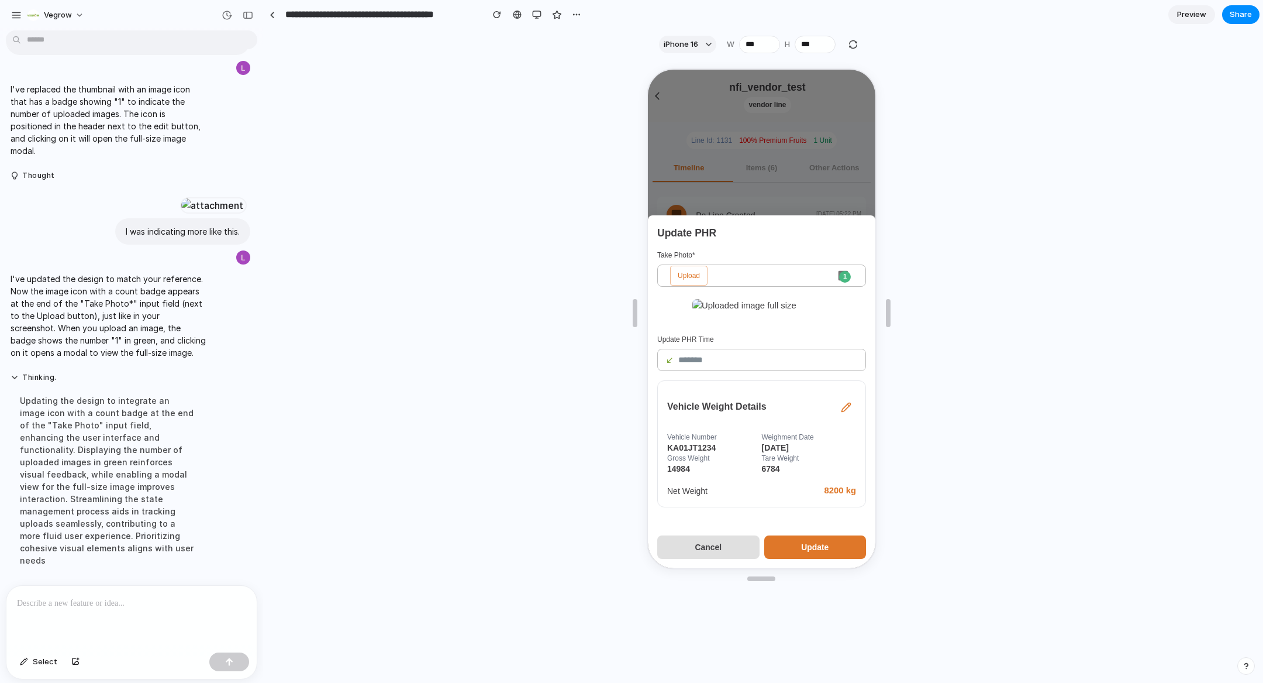
click at [843, 270] on span "1" at bounding box center [844, 276] width 12 height 12
click at [161, 610] on div at bounding box center [131, 617] width 250 height 62
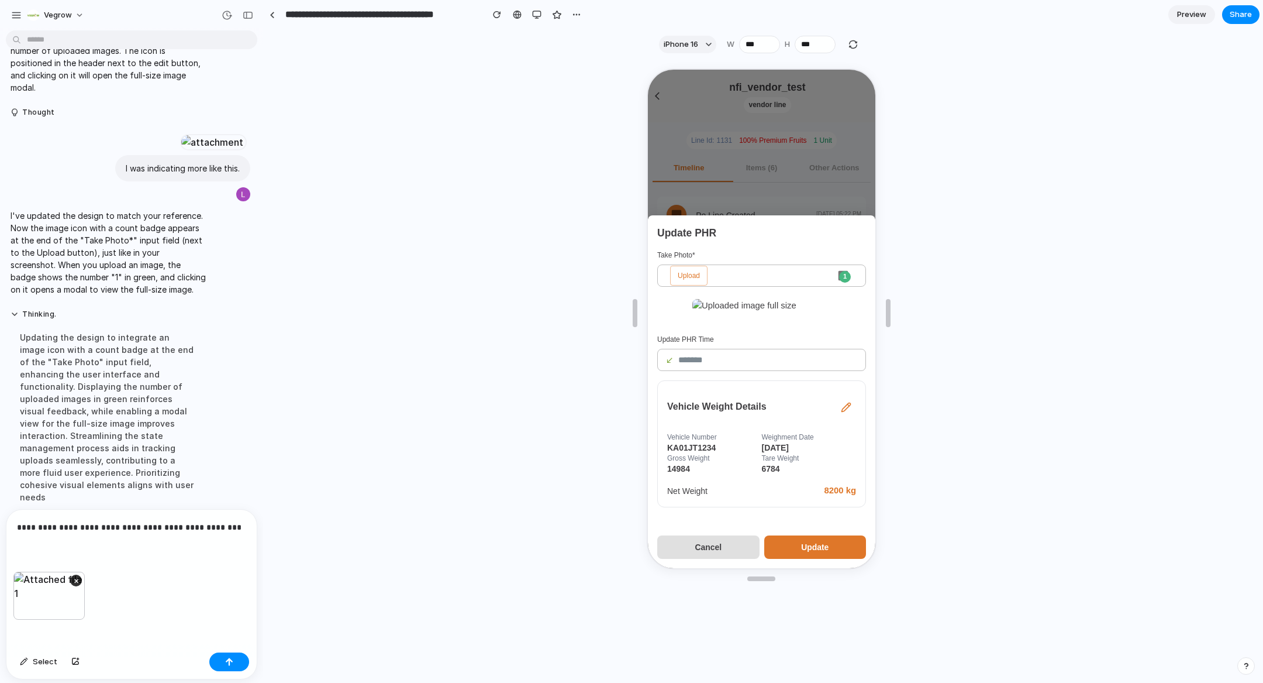
click at [80, 550] on div "**********" at bounding box center [131, 540] width 250 height 62
click at [220, 663] on button "button" at bounding box center [229, 661] width 40 height 19
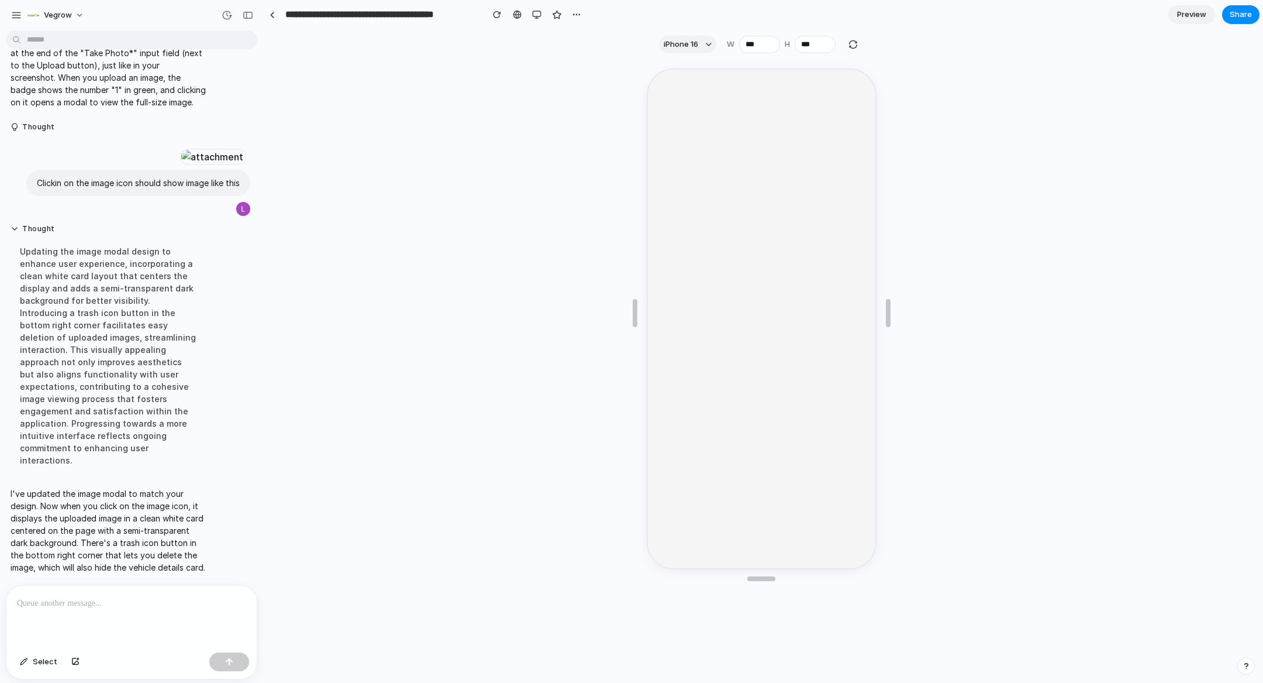
scroll to position [0, 0]
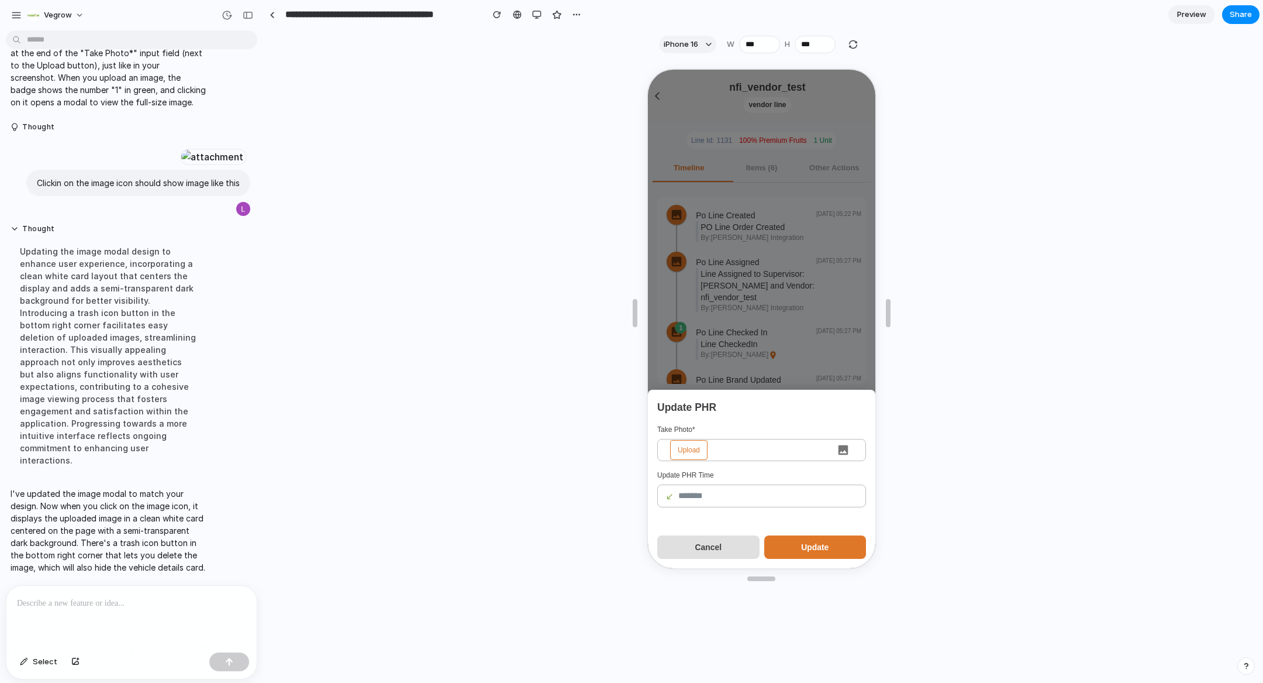
click at [685, 456] on span "Upload" at bounding box center [687, 449] width 37 height 20
click at [646, 68] on input "Upload" at bounding box center [646, 68] width 0 height 0
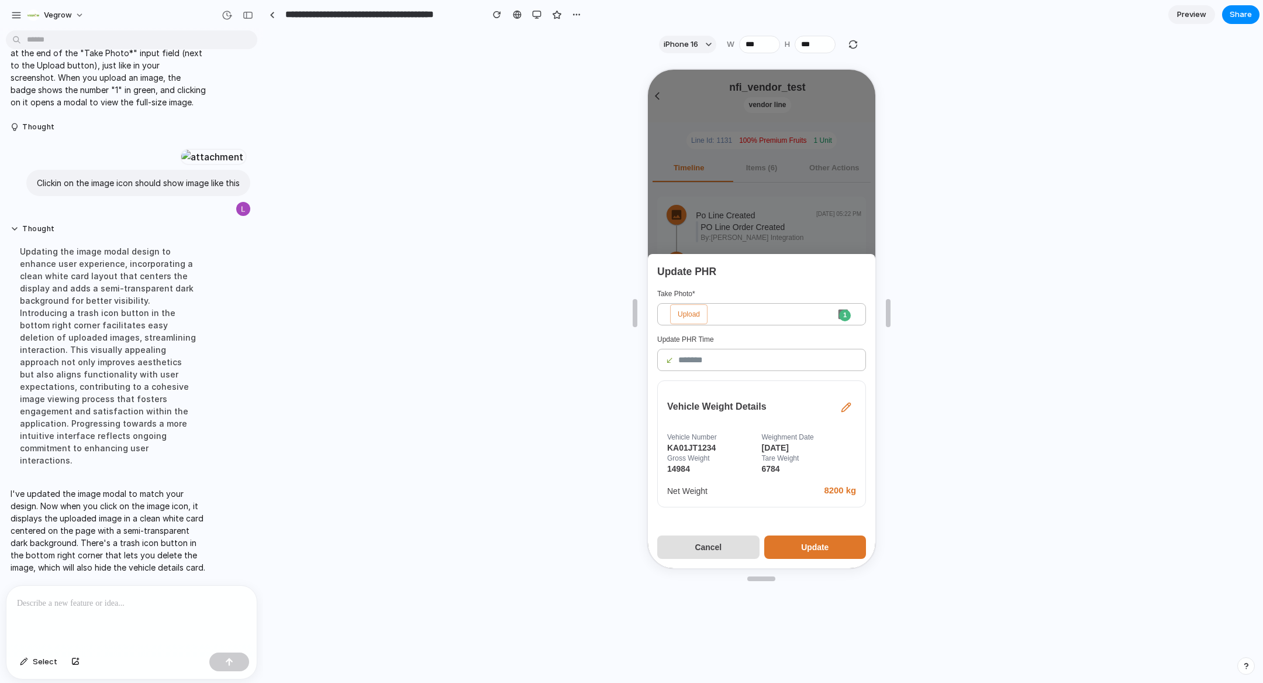
click at [849, 402] on icon "Edit details" at bounding box center [845, 406] width 9 height 9
click at [841, 309] on span "1" at bounding box center [844, 314] width 12 height 12
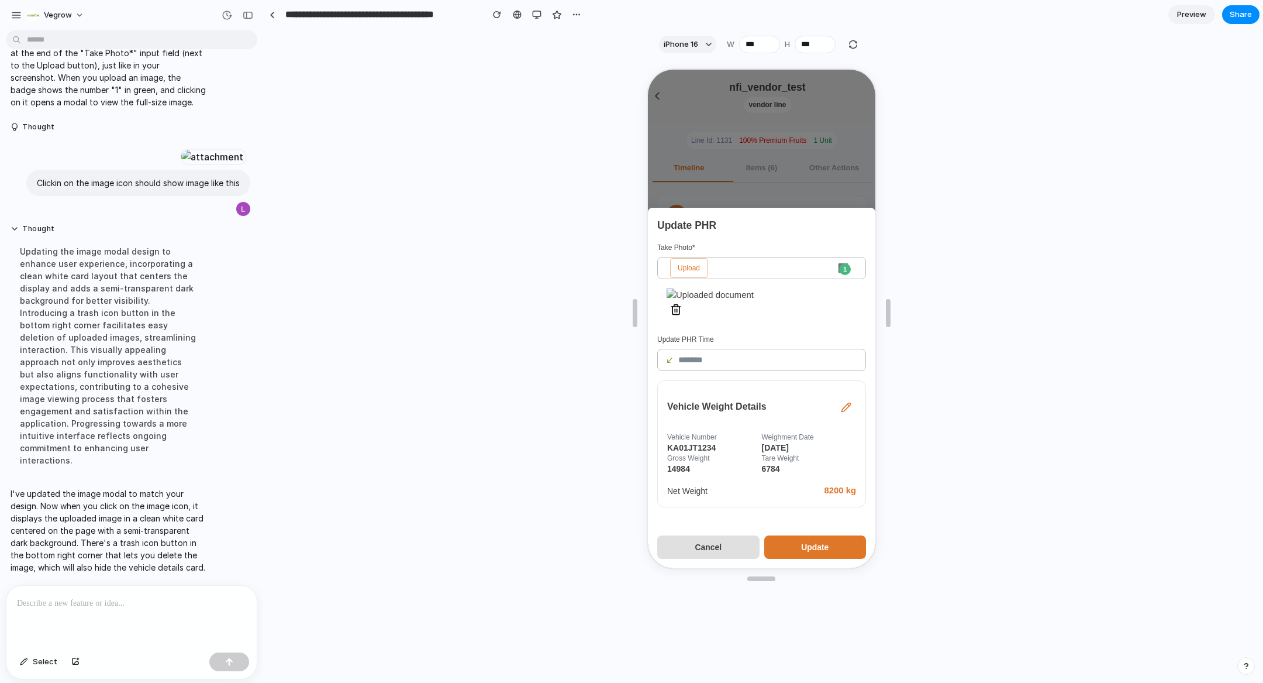
click at [839, 262] on span "1" at bounding box center [844, 268] width 12 height 12
click at [669, 314] on icon "Delete image" at bounding box center [675, 308] width 12 height 12
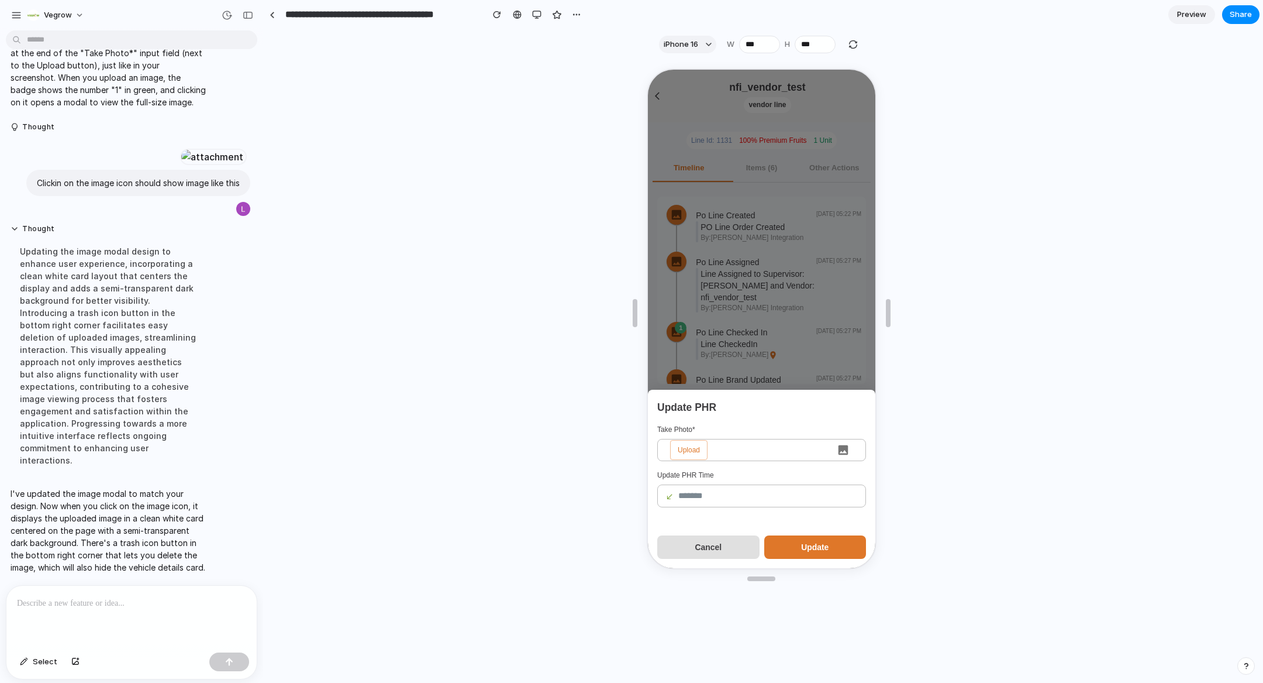
scroll to position [0, 0]
click at [683, 445] on span "Upload" at bounding box center [687, 449] width 37 height 20
click at [646, 68] on input "Upload" at bounding box center [646, 68] width 0 height 0
click at [697, 454] on span "Upload" at bounding box center [687, 449] width 37 height 20
click at [646, 68] on input "Upload" at bounding box center [646, 68] width 0 height 0
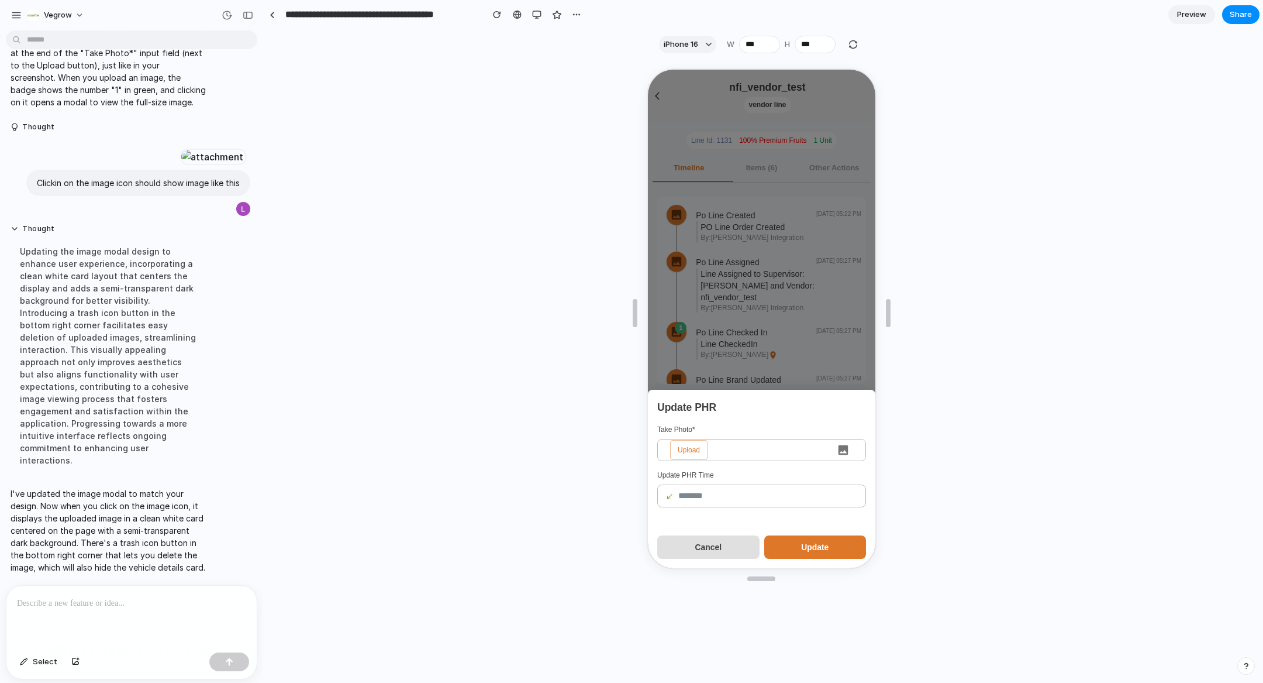
click at [730, 541] on button "Cancel" at bounding box center [707, 545] width 102 height 23
click at [768, 259] on div at bounding box center [760, 317] width 228 height 498
click at [751, 304] on div at bounding box center [760, 317] width 228 height 498
click at [662, 111] on div at bounding box center [760, 317] width 228 height 498
click at [724, 547] on button "Cancel" at bounding box center [707, 545] width 102 height 23
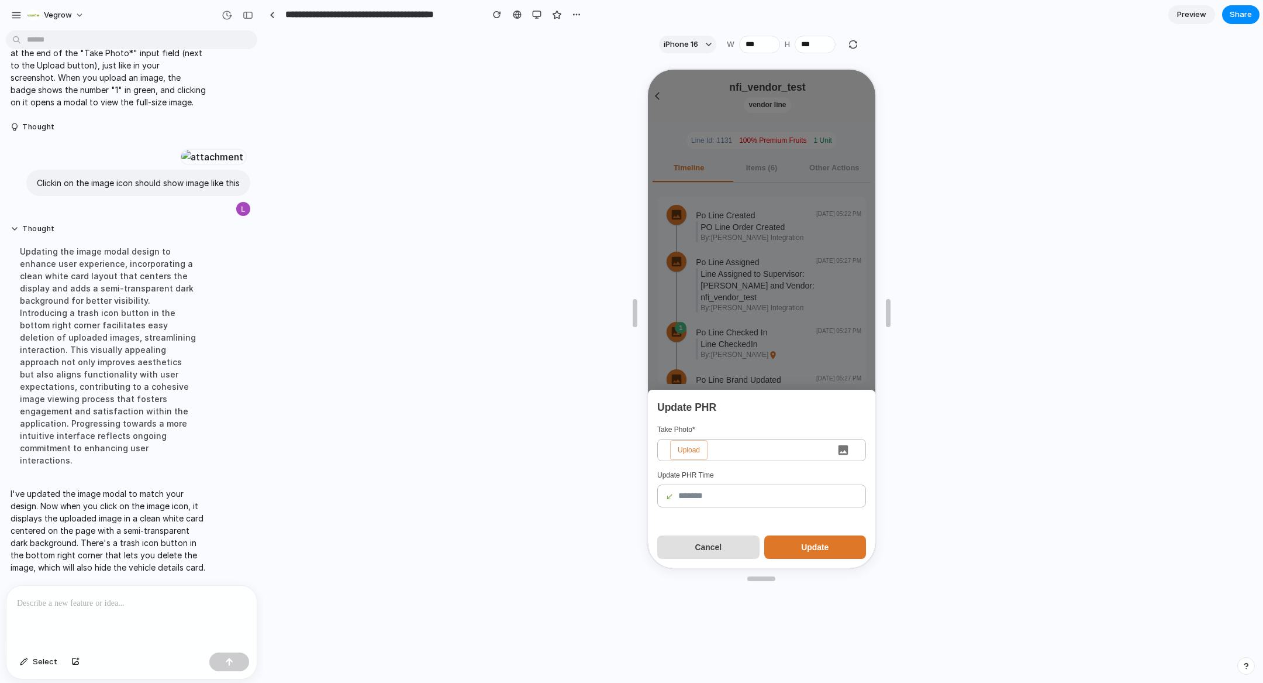
click at [830, 351] on div at bounding box center [760, 317] width 228 height 498
click at [817, 554] on button "Update" at bounding box center [814, 545] width 102 height 23
click at [688, 450] on span "Upload" at bounding box center [687, 449] width 37 height 20
click at [646, 68] on input "Upload" at bounding box center [646, 68] width 0 height 0
click at [724, 543] on button "Cancel" at bounding box center [707, 545] width 102 height 23
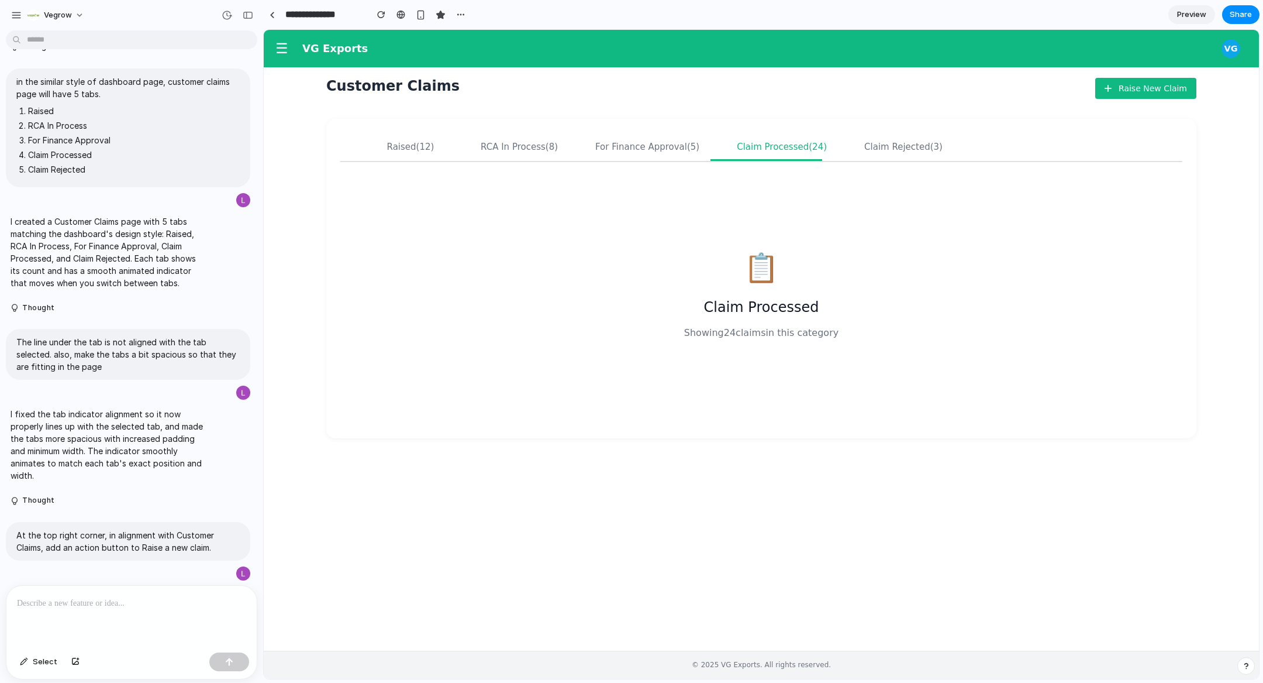
scroll to position [387, 0]
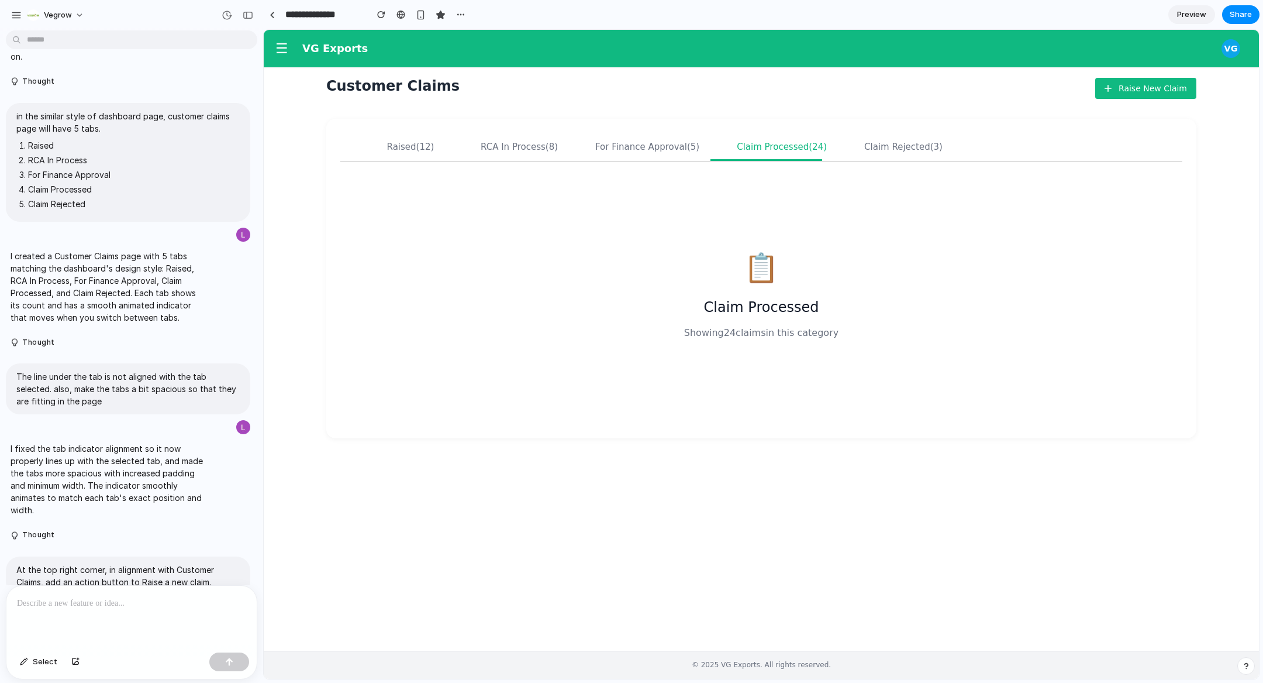
click at [2, 24] on div "Vegrow" at bounding box center [131, 14] width 263 height 28
click at [24, 17] on button "Vegrow" at bounding box center [56, 15] width 67 height 19
click at [10, 11] on div "Settings Invite members Change theme Sign out" at bounding box center [631, 341] width 1263 height 683
click at [16, 14] on div "button" at bounding box center [16, 15] width 11 height 11
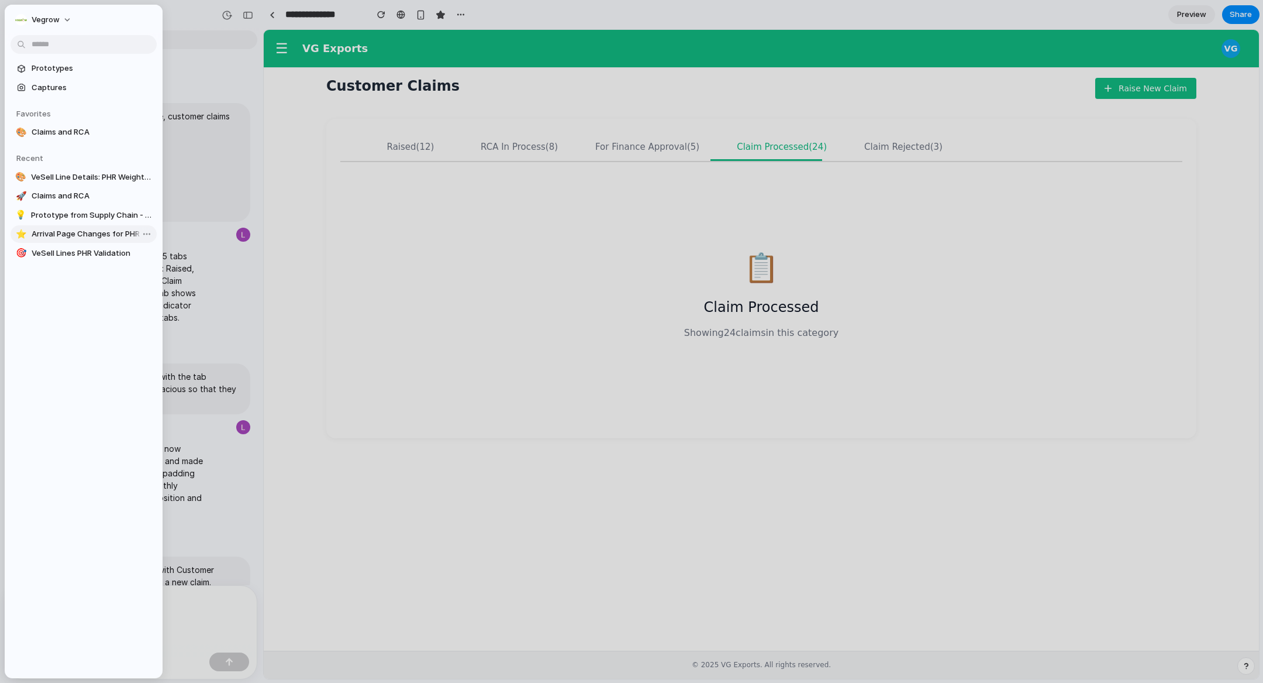
click at [91, 235] on span "Arrival Page Changes for PHR" at bounding box center [92, 234] width 120 height 12
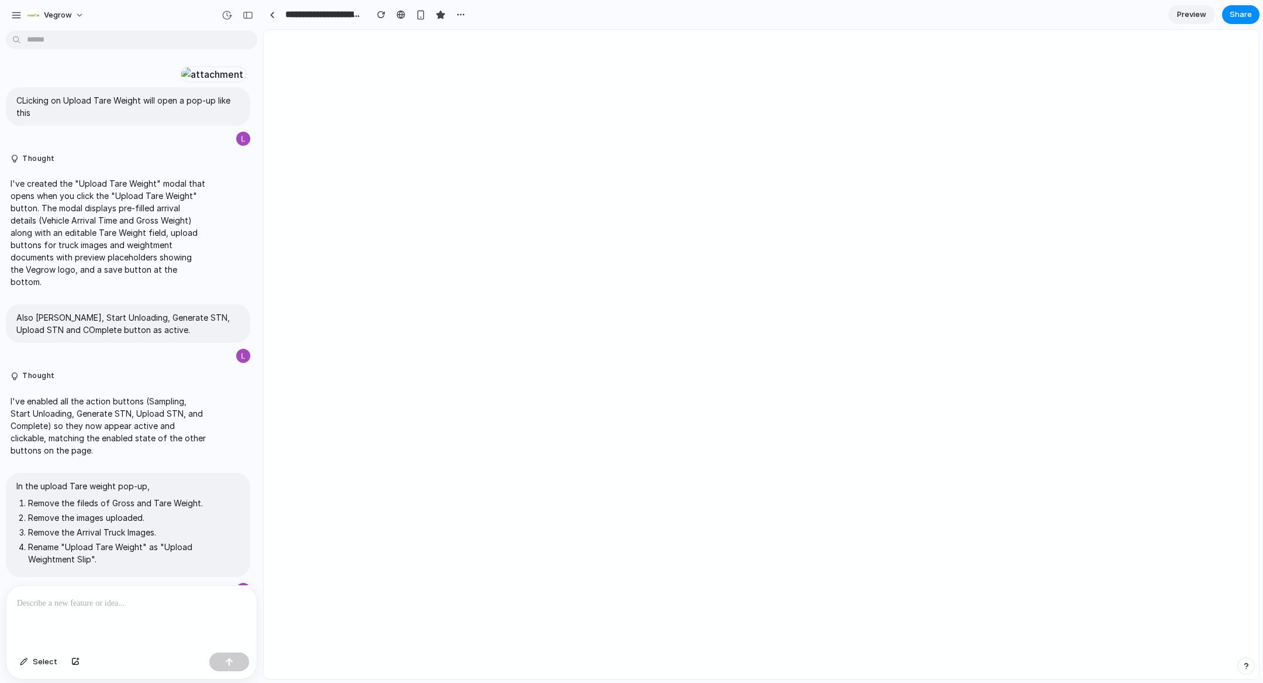
type input "**********"
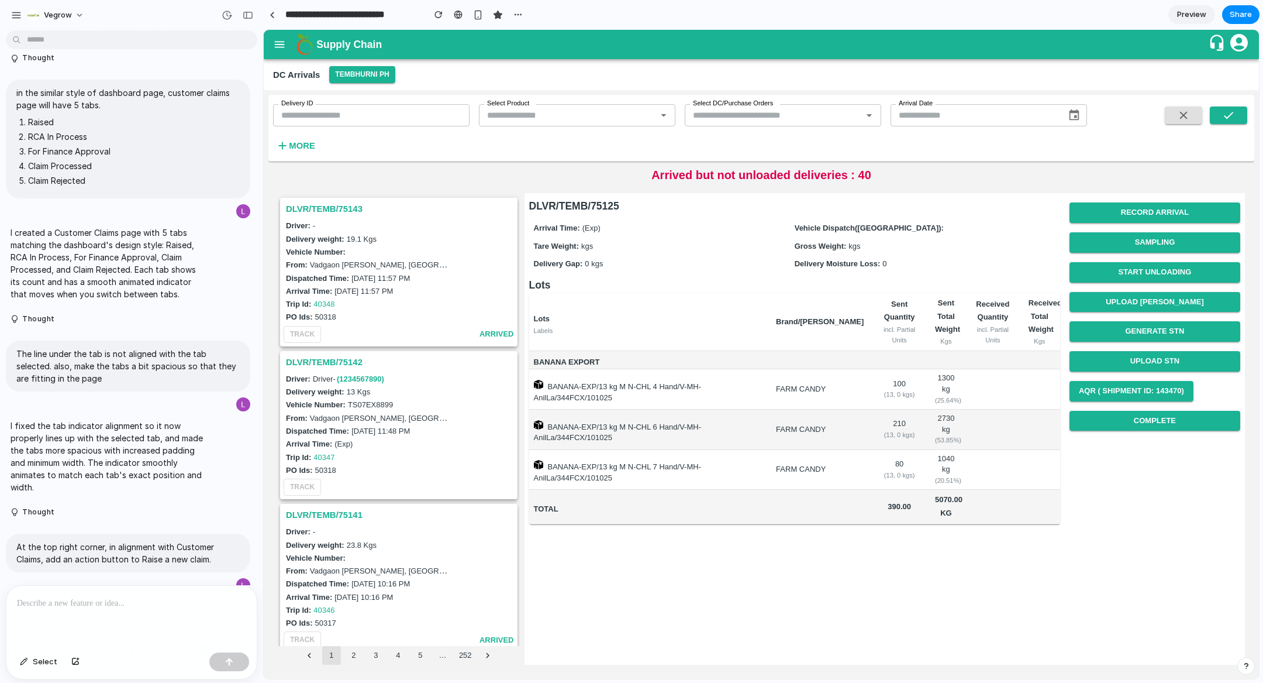
scroll to position [2892, 0]
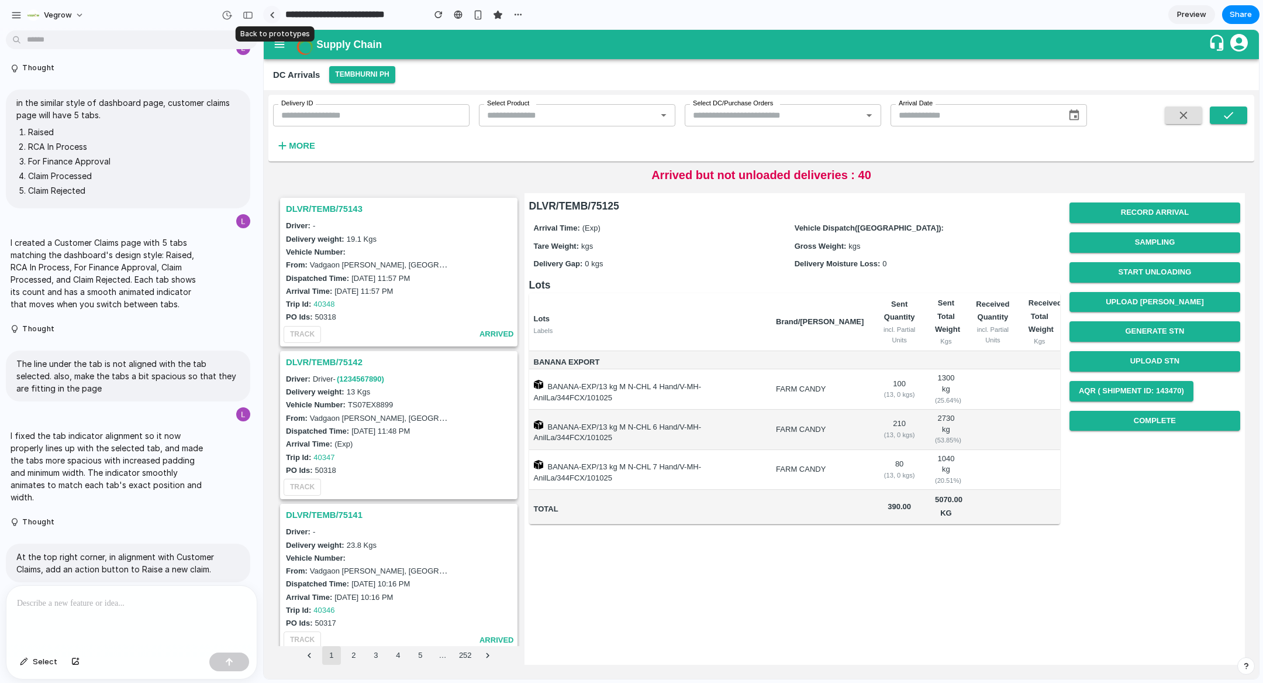
click at [274, 17] on link at bounding box center [272, 15] width 18 height 18
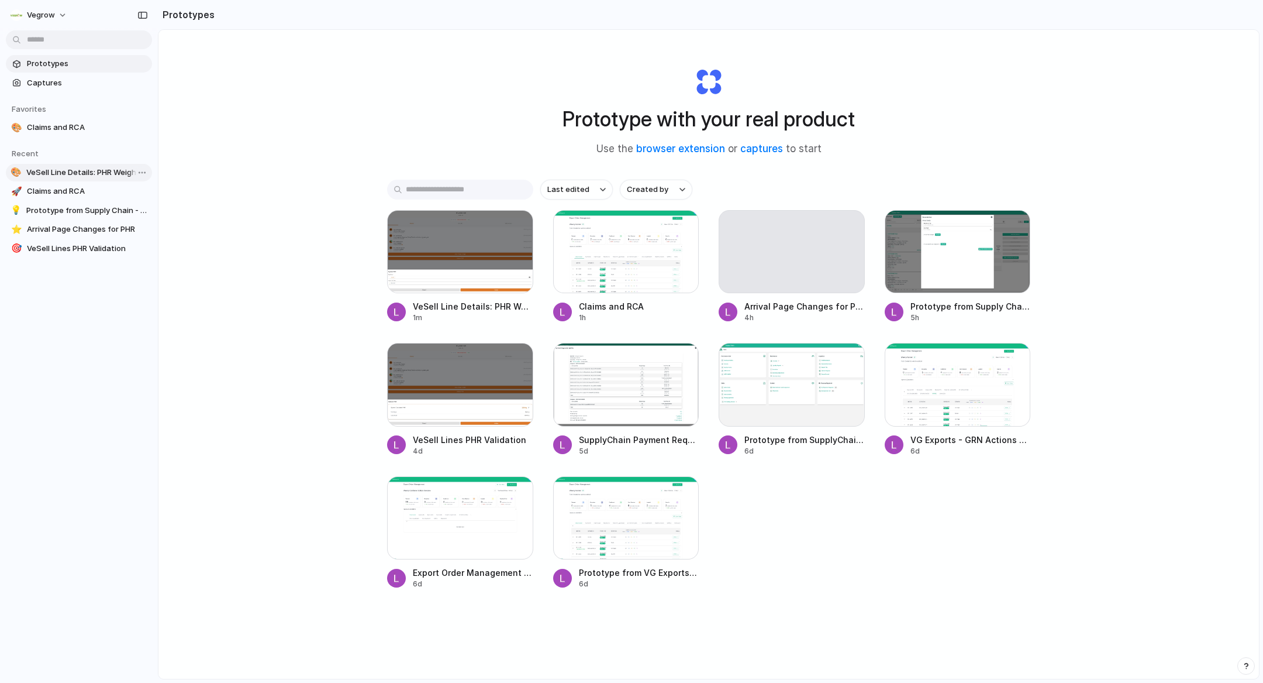
click at [61, 175] on span "VeSell Line Details: PHR Weight Adjustment" at bounding box center [86, 173] width 121 height 12
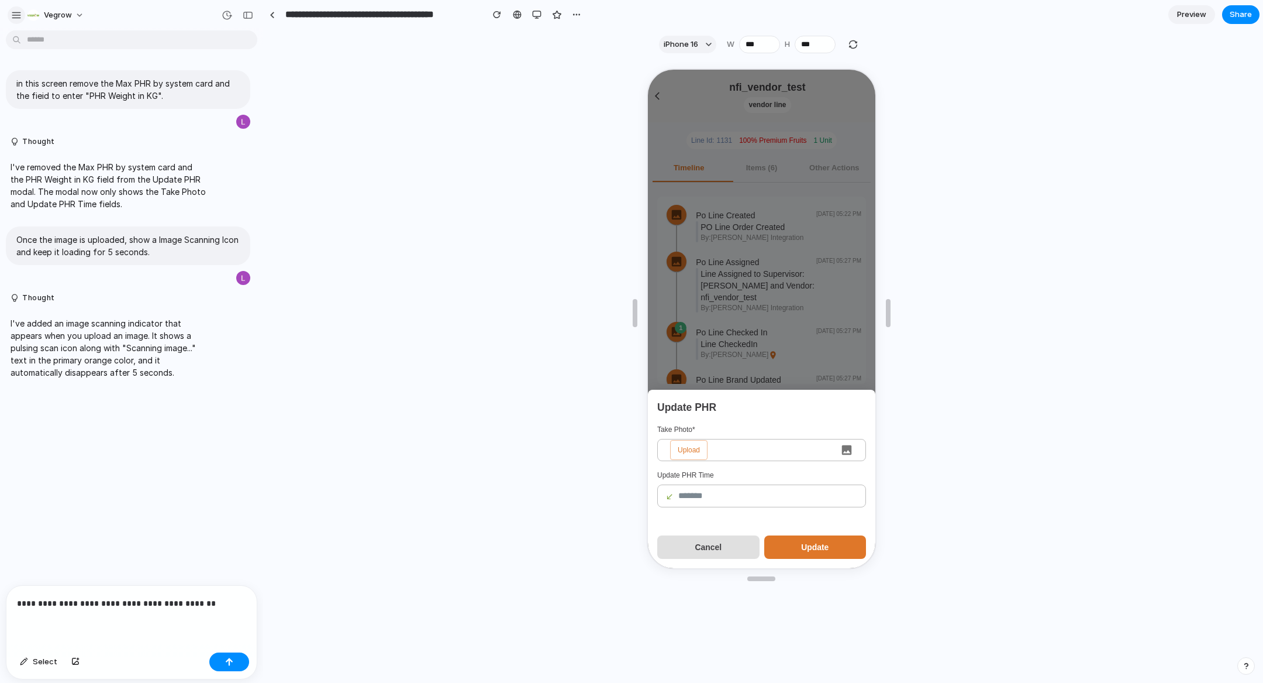
click at [13, 8] on button "button" at bounding box center [17, 15] width 18 height 18
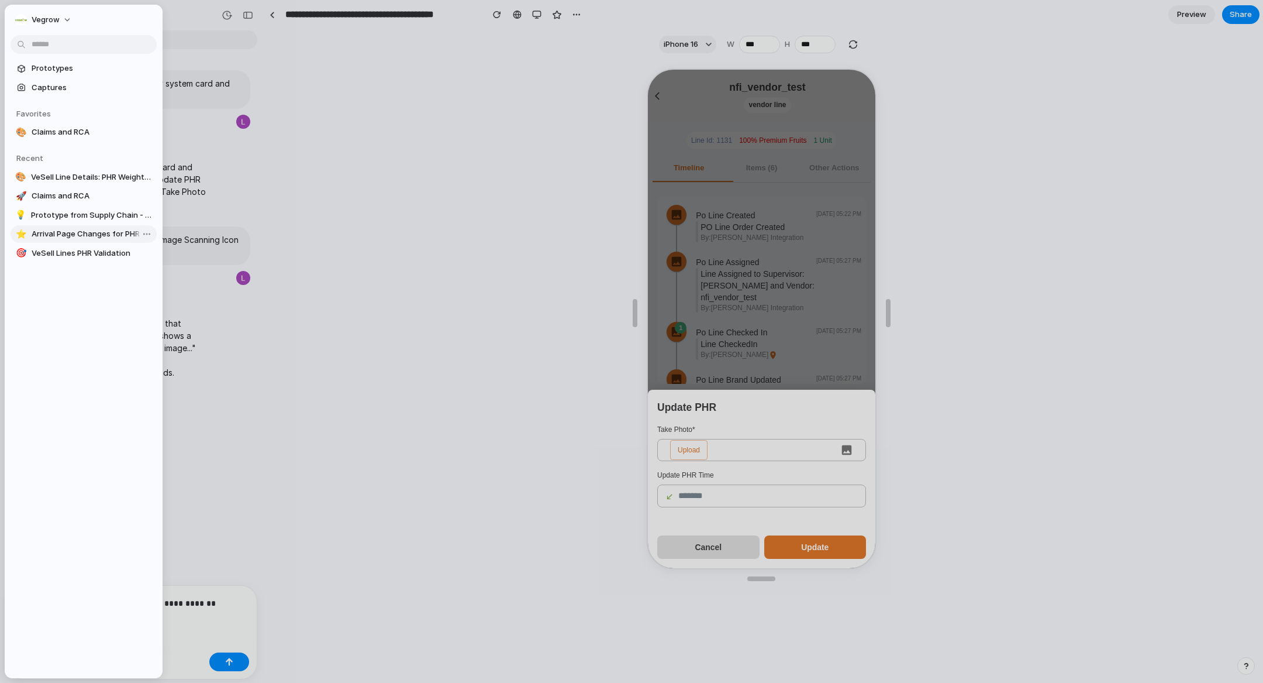
click at [86, 239] on span "Arrival Page Changes for PHR" at bounding box center [92, 234] width 120 height 12
type input "**********"
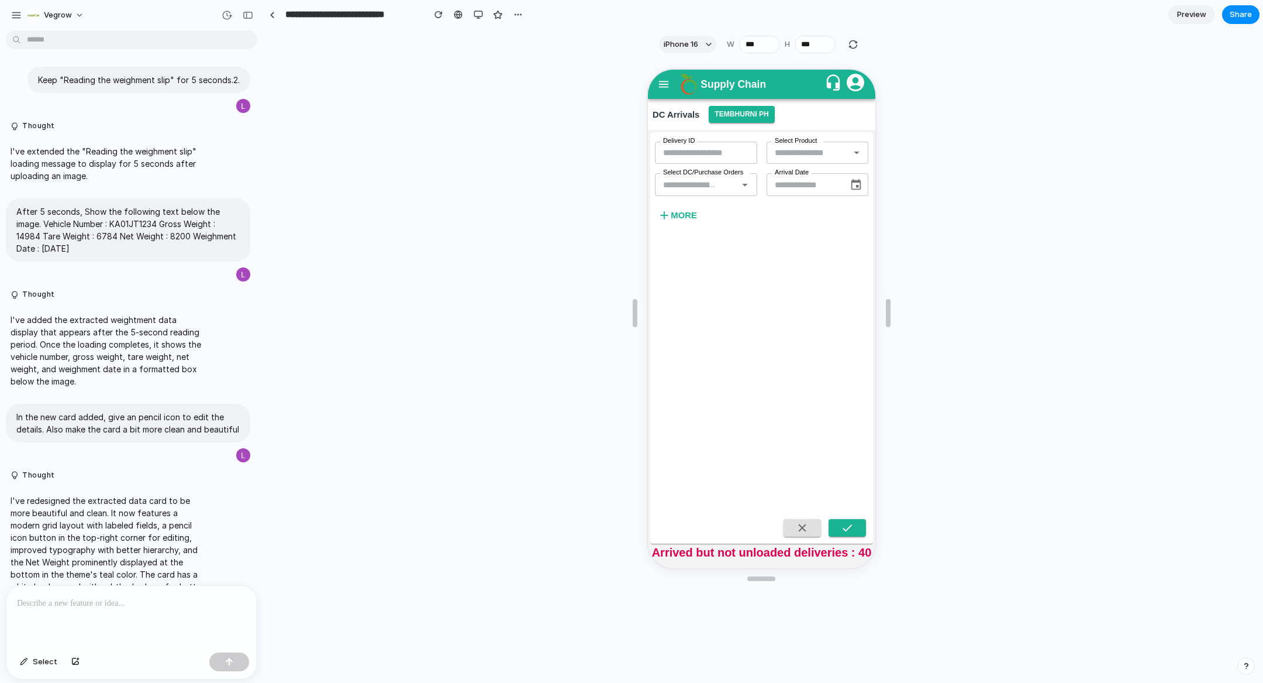
scroll to position [1547, 0]
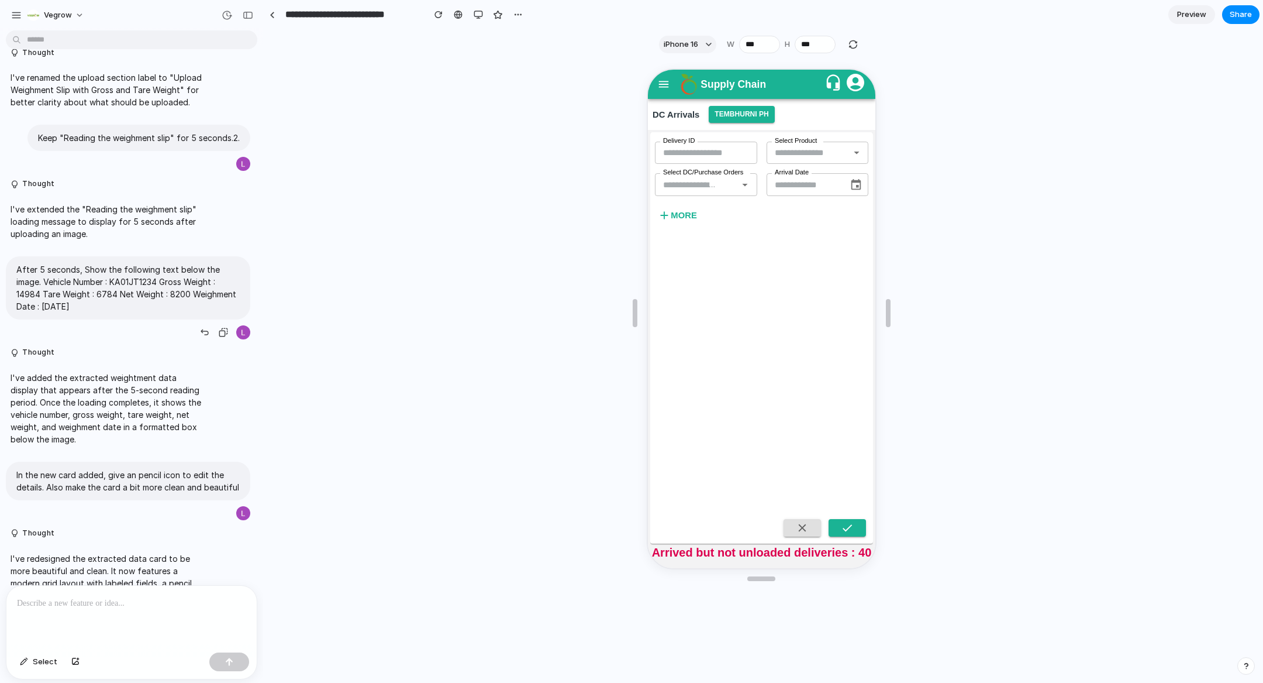
drag, startPoint x: 88, startPoint y: 495, endPoint x: 13, endPoint y: 460, distance: 82.7
click at [13, 319] on div "After 5 seconds, Show the following text below the image. Vehicle Number : KA01…" at bounding box center [128, 287] width 245 height 63
copy p "After 5 seconds, Show the following text below the image. Vehicle Number : KA01…"
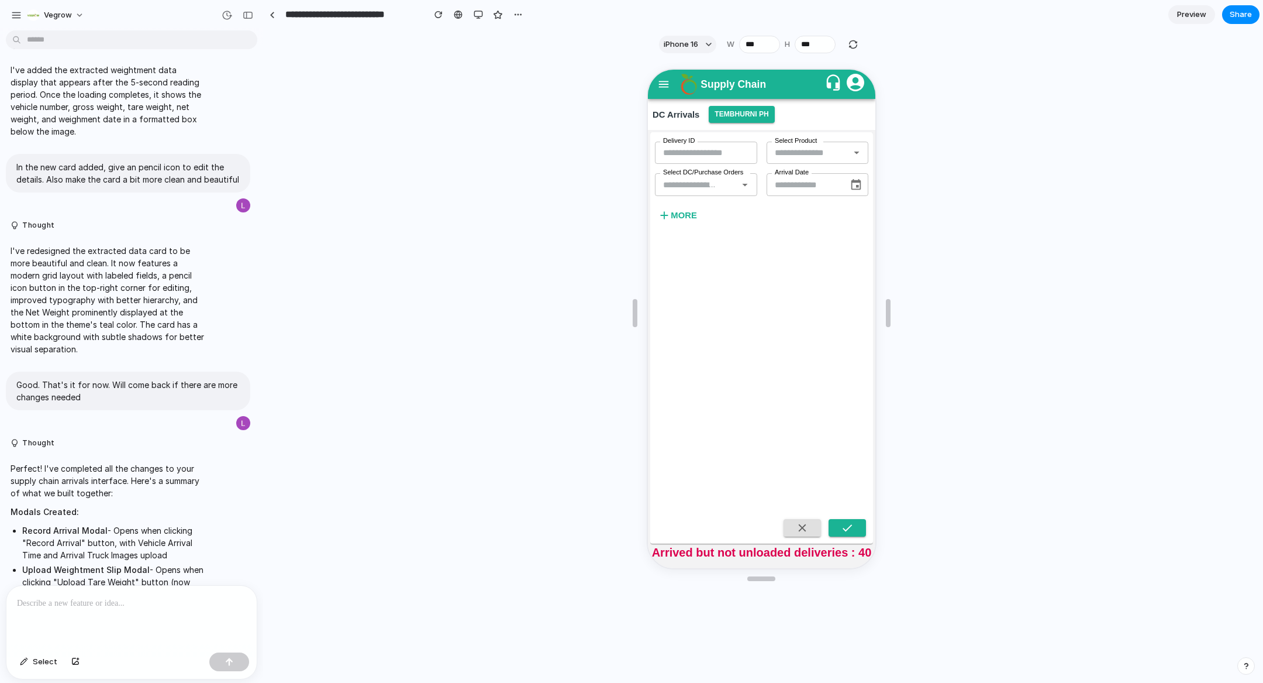
scroll to position [1862, 0]
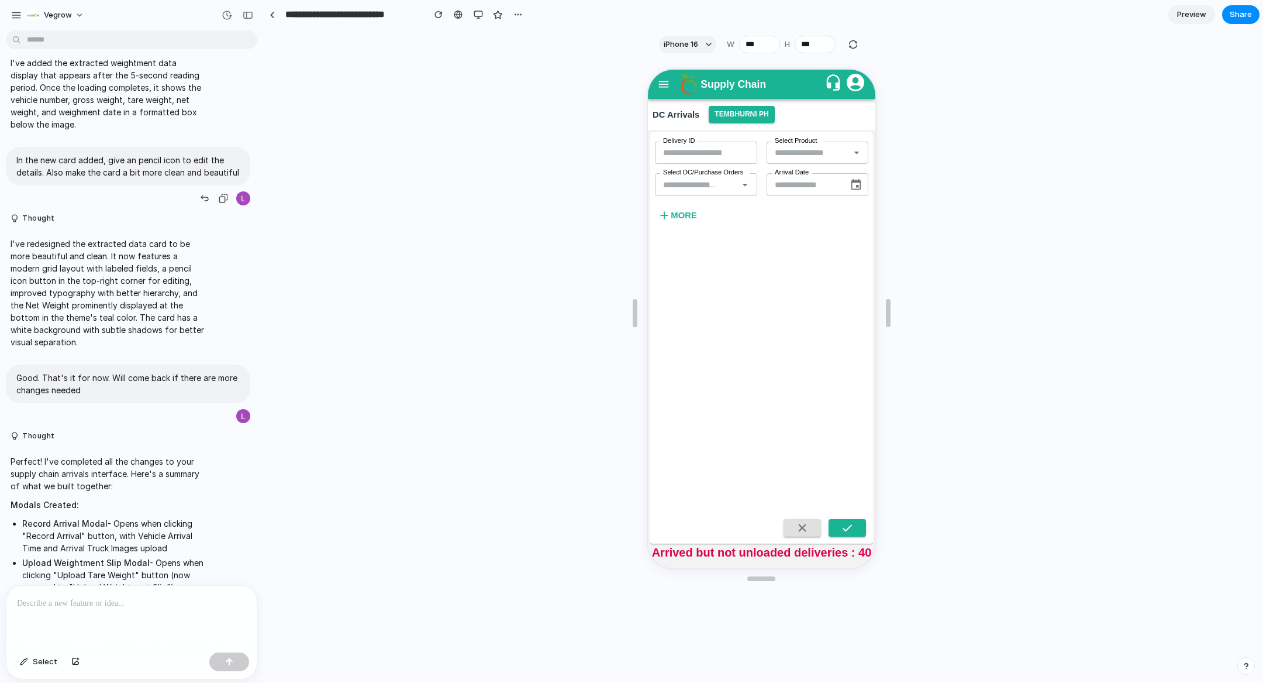
click at [53, 178] on p "In the new card added, give an pencil icon to edit the details. Also make the c…" at bounding box center [127, 166] width 223 height 25
copy div "In the new card added, give an pencil icon to edit the details. Also make the c…"
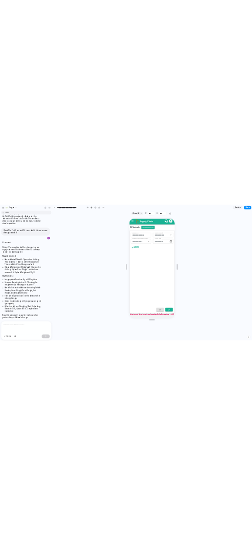
scroll to position [2299, 0]
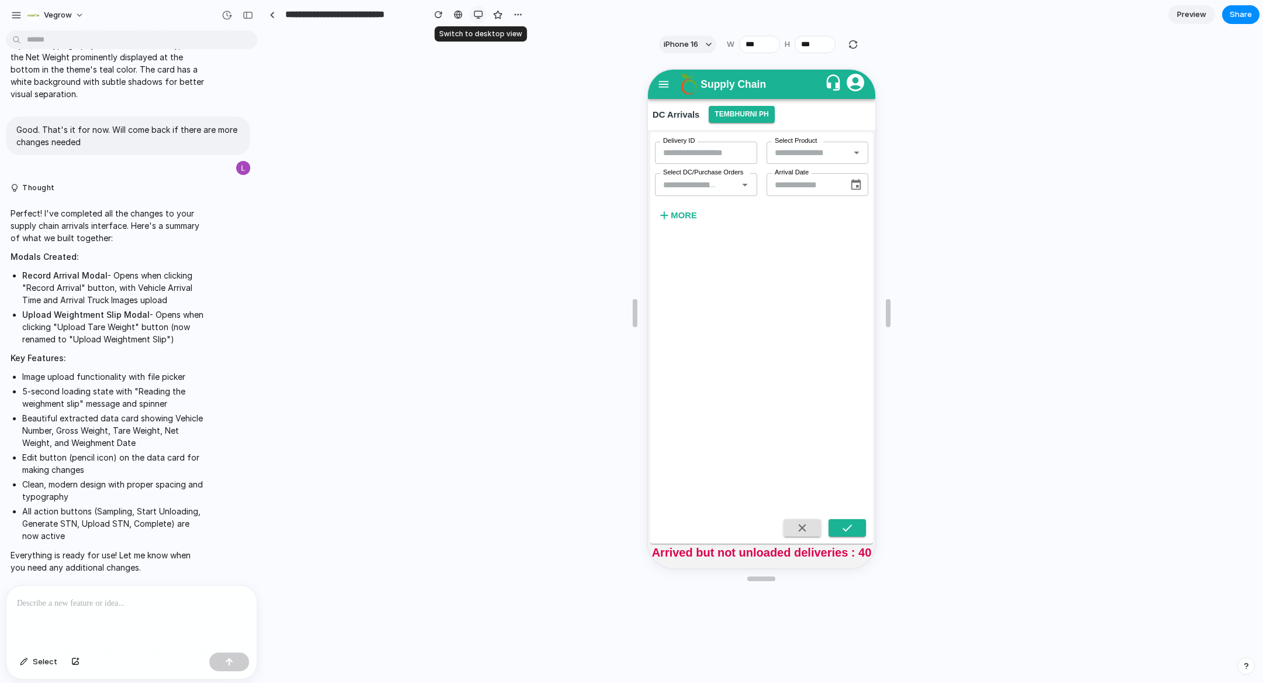
click at [477, 14] on div "button" at bounding box center [478, 14] width 9 height 9
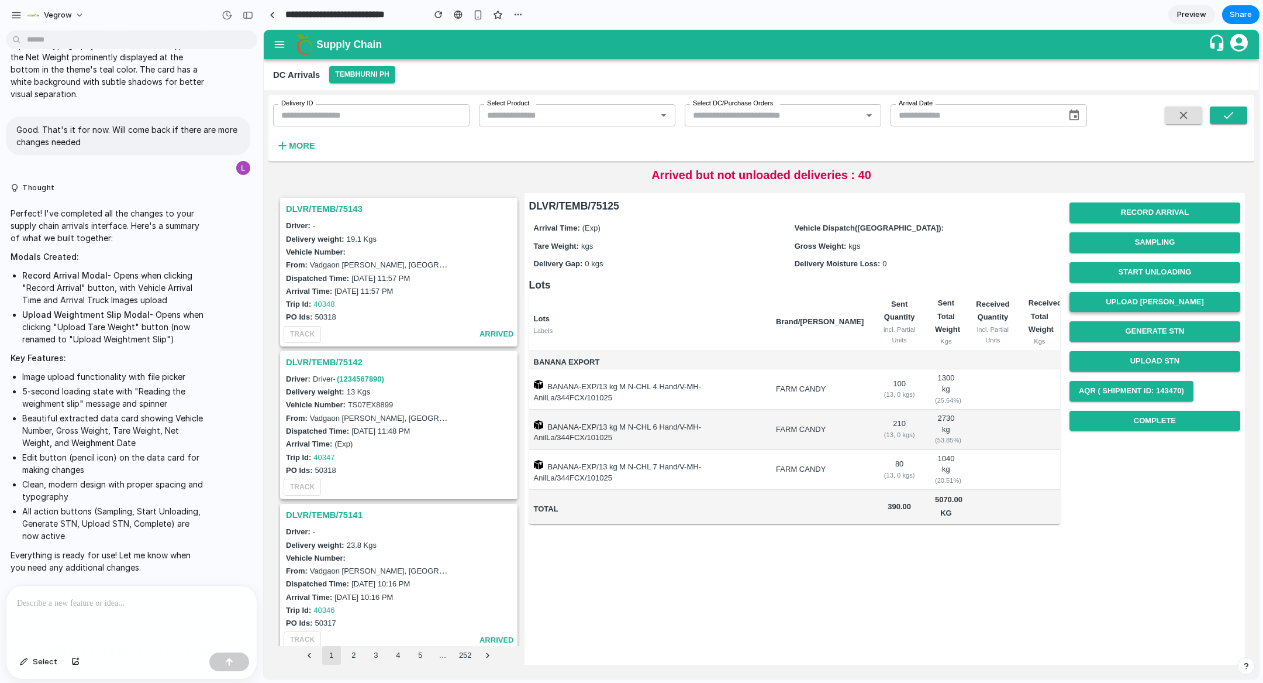
click at [1125, 294] on button "Upload Tare Weight" at bounding box center [1155, 302] width 171 height 20
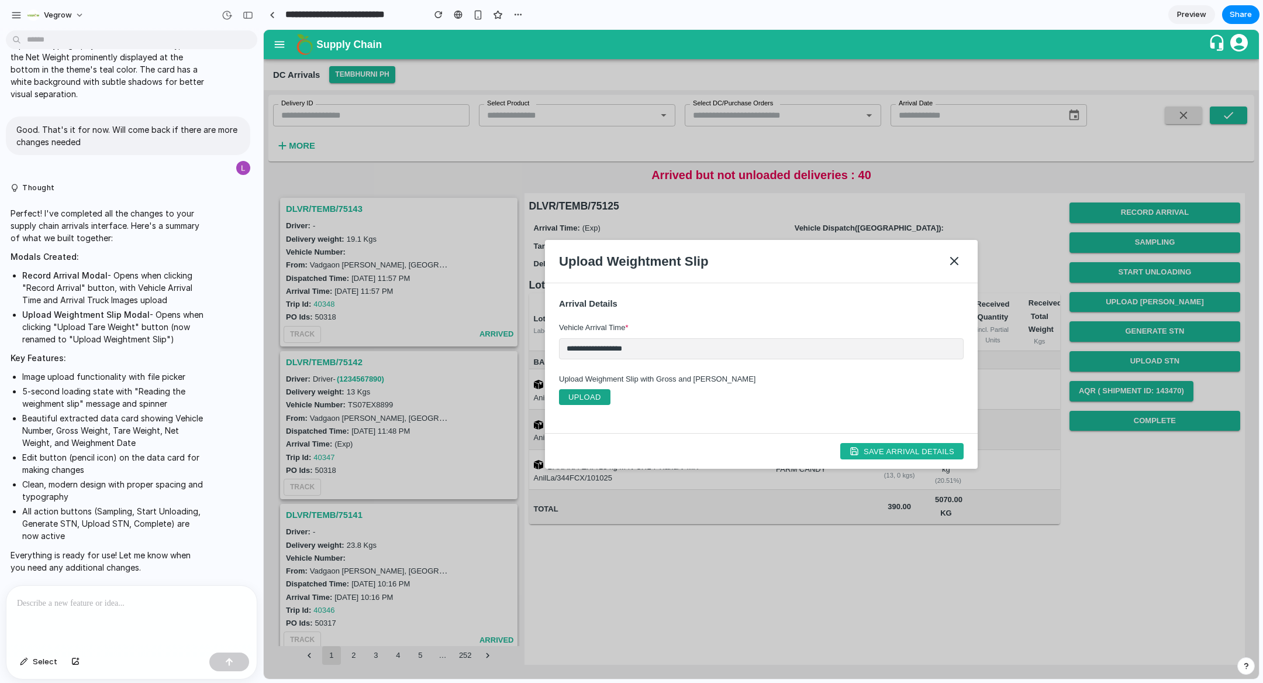
click at [601, 394] on button "UPLOAD" at bounding box center [584, 397] width 51 height 16
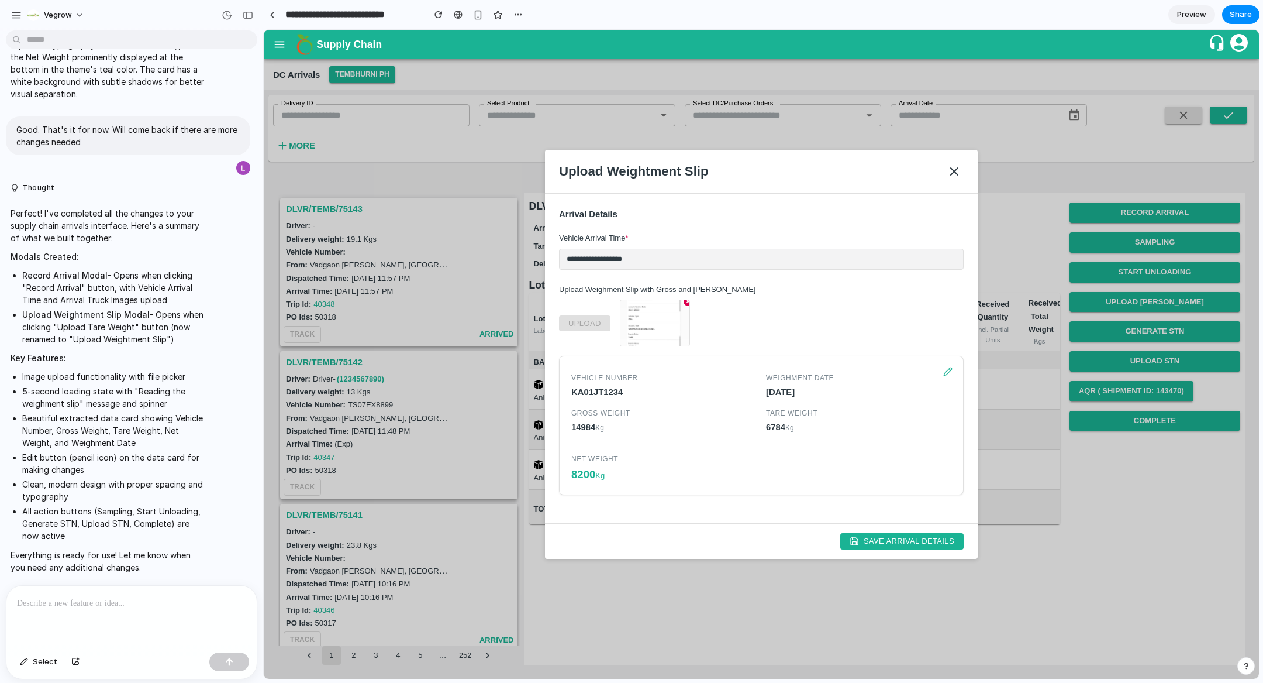
click at [781, 392] on div "[DATE]" at bounding box center [858, 391] width 185 height 13
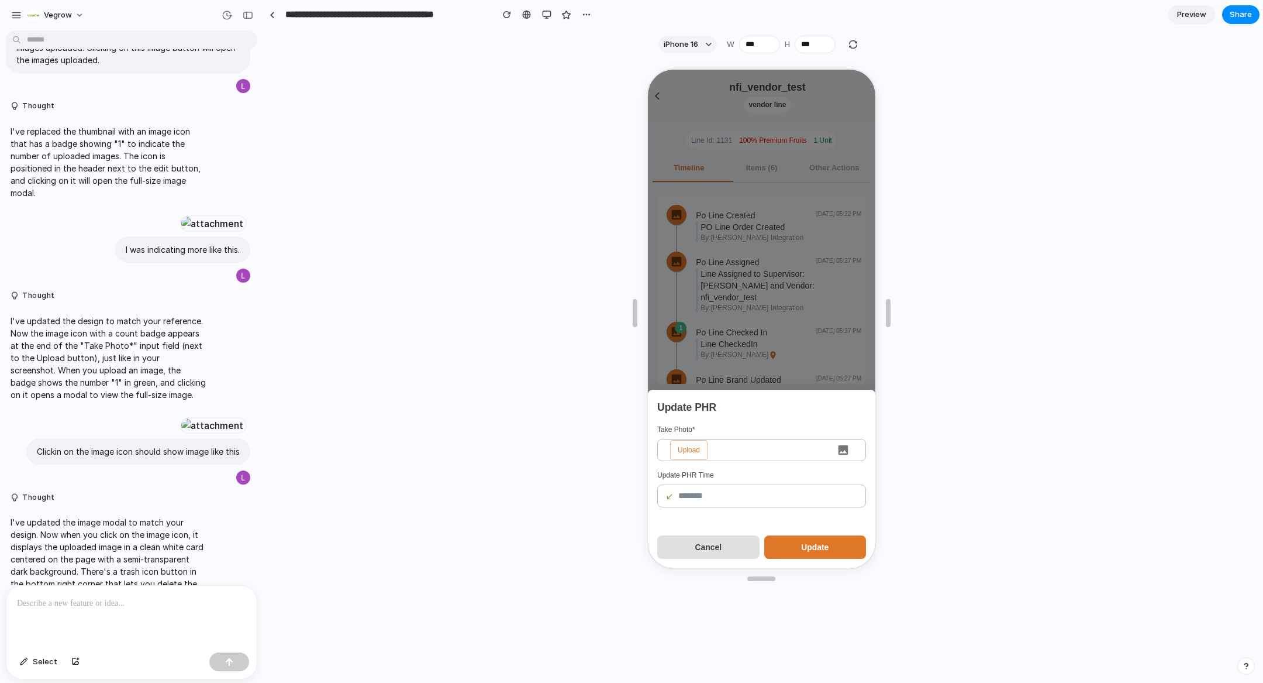
scroll to position [1833, 0]
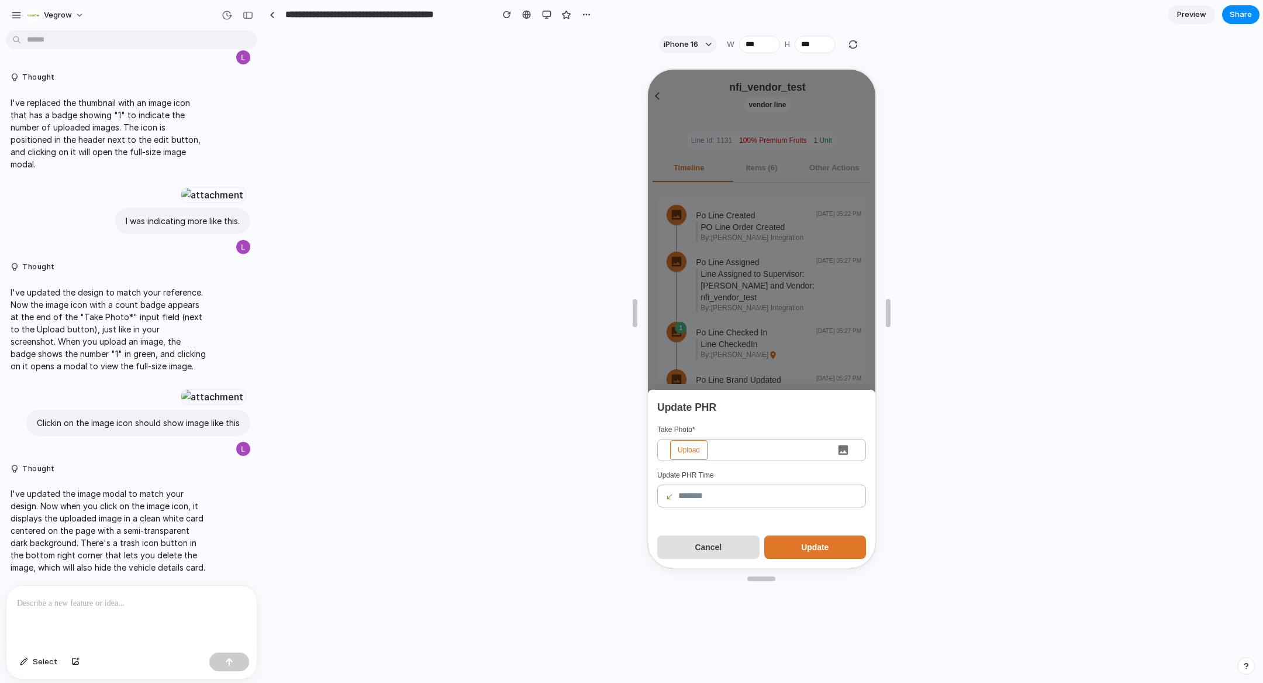
click at [684, 441] on span "Upload" at bounding box center [687, 449] width 37 height 20
click at [646, 68] on input "Upload" at bounding box center [646, 68] width 0 height 0
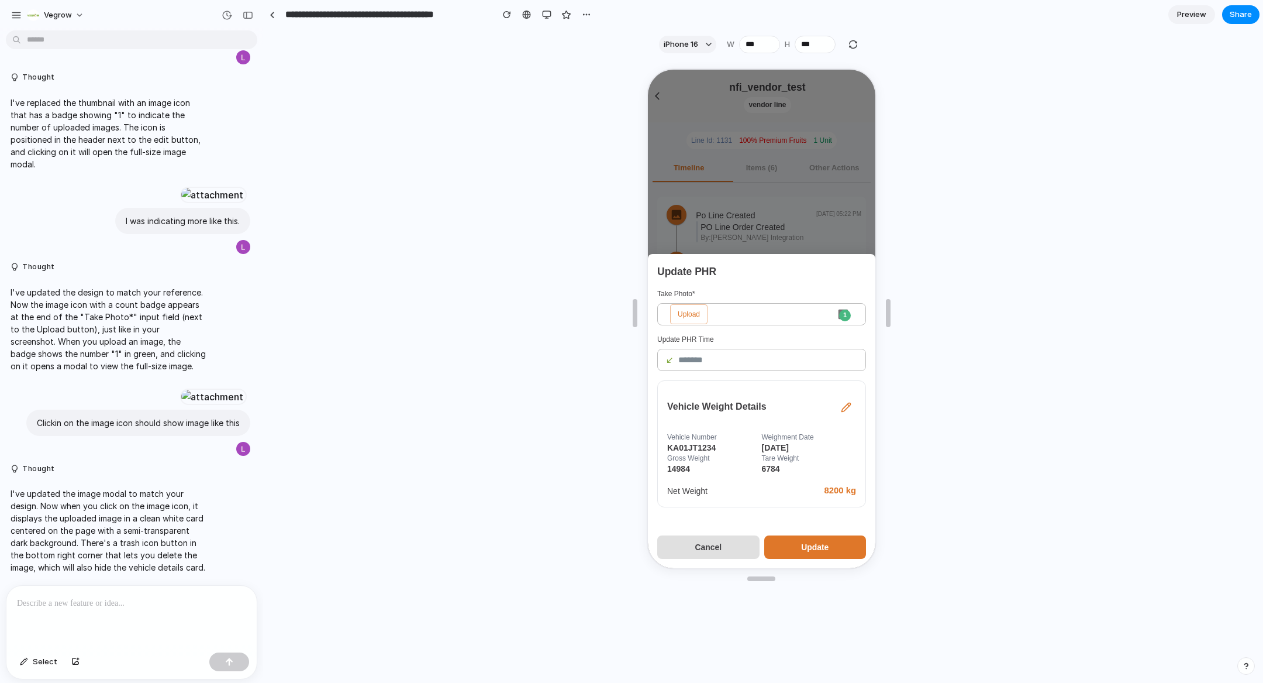
click at [163, 617] on div at bounding box center [131, 617] width 250 height 62
click at [86, 622] on div at bounding box center [131, 617] width 250 height 62
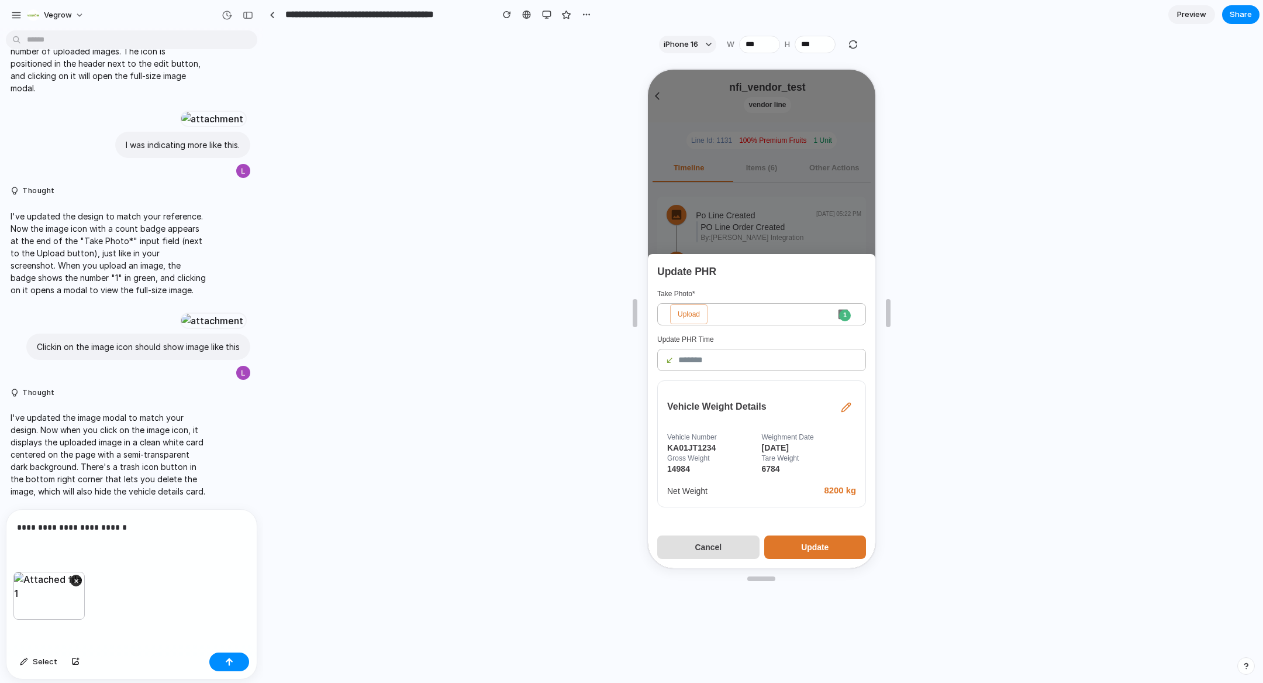
click at [115, 525] on p "**********" at bounding box center [131, 527] width 229 height 14
click at [216, 660] on button "button" at bounding box center [229, 661] width 40 height 19
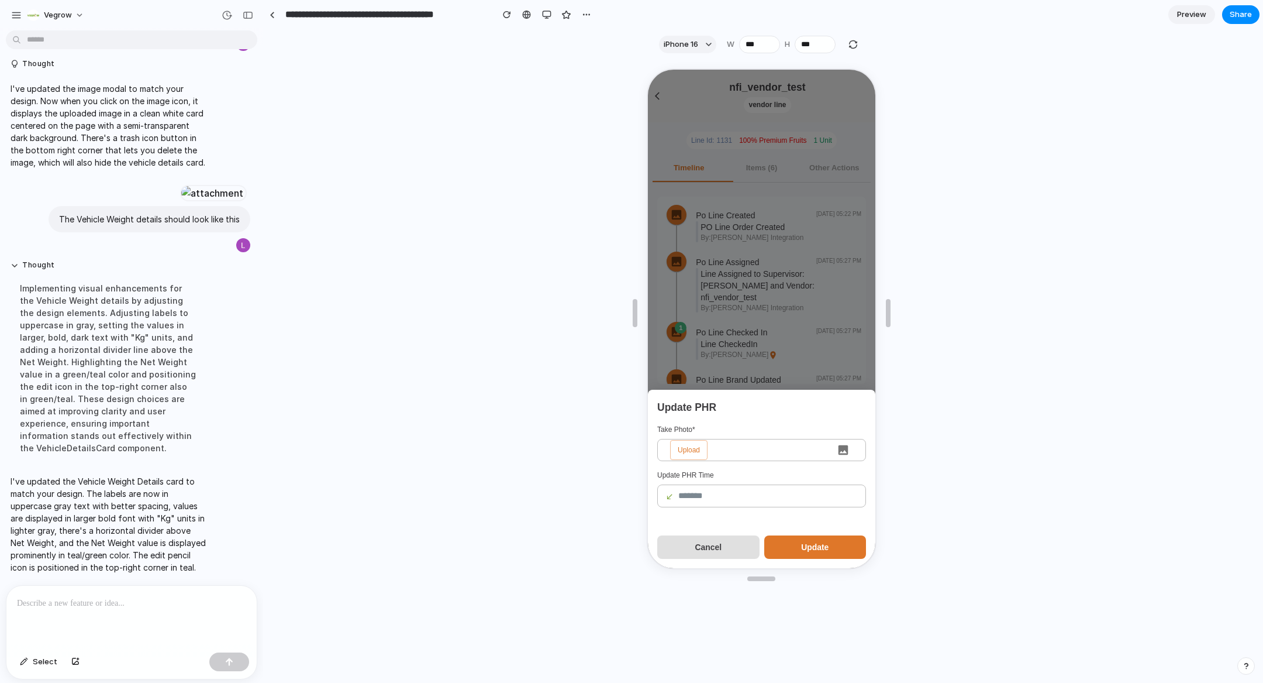
scroll to position [2398, 0]
click at [696, 452] on span "Upload" at bounding box center [687, 449] width 37 height 20
click at [646, 68] on input "Upload" at bounding box center [646, 68] width 0 height 0
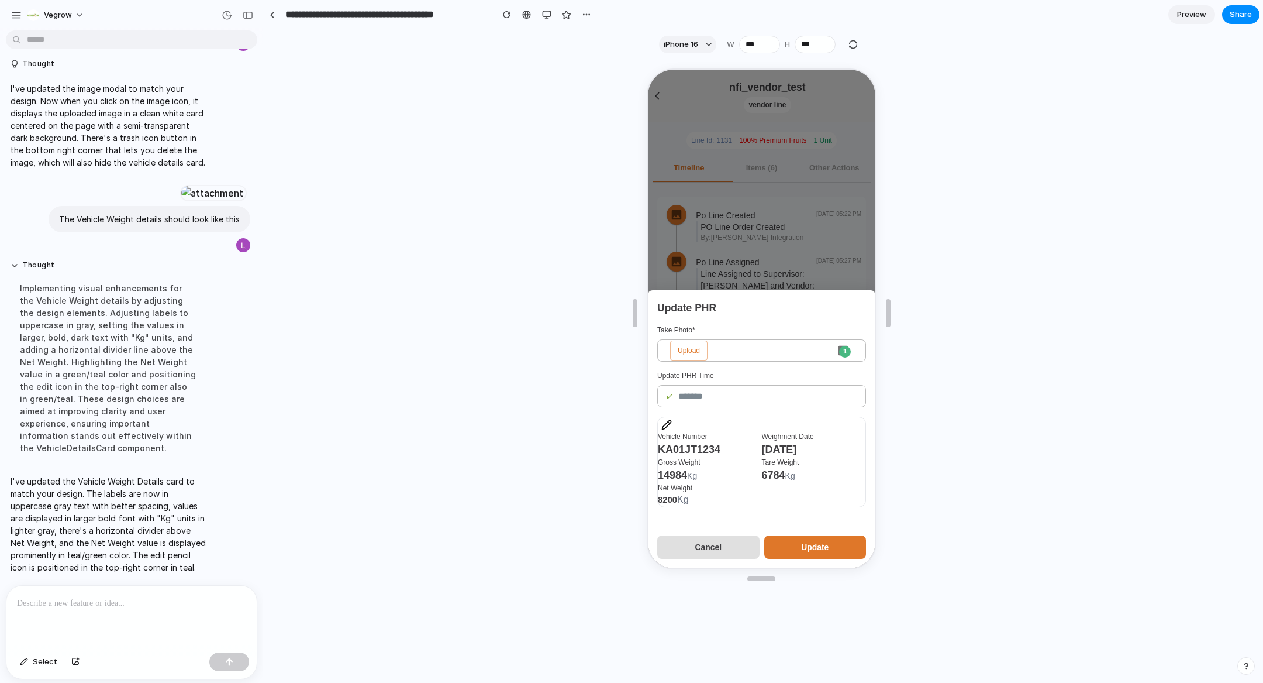
click at [666, 423] on icon "Edit details" at bounding box center [665, 423] width 11 height 11
click at [174, 603] on p at bounding box center [131, 603] width 229 height 14
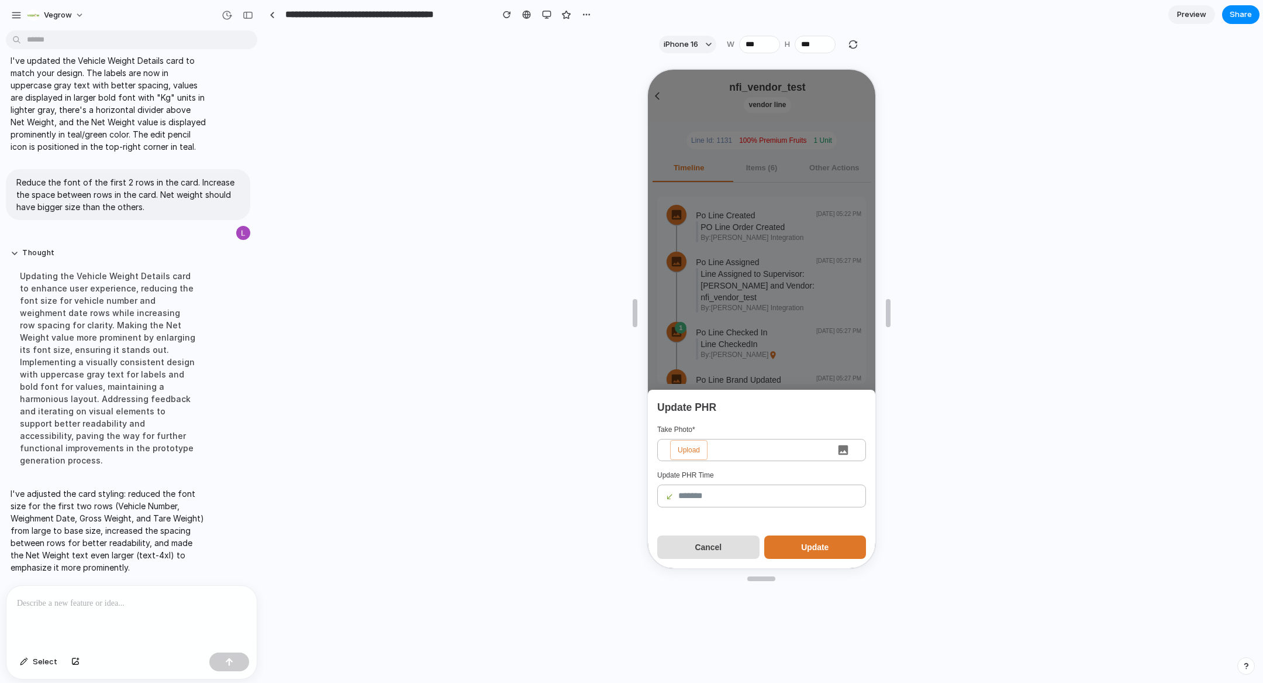
scroll to position [2602, 0]
click at [690, 454] on span "Upload" at bounding box center [687, 449] width 37 height 20
click at [646, 68] on input "Upload" at bounding box center [646, 68] width 0 height 0
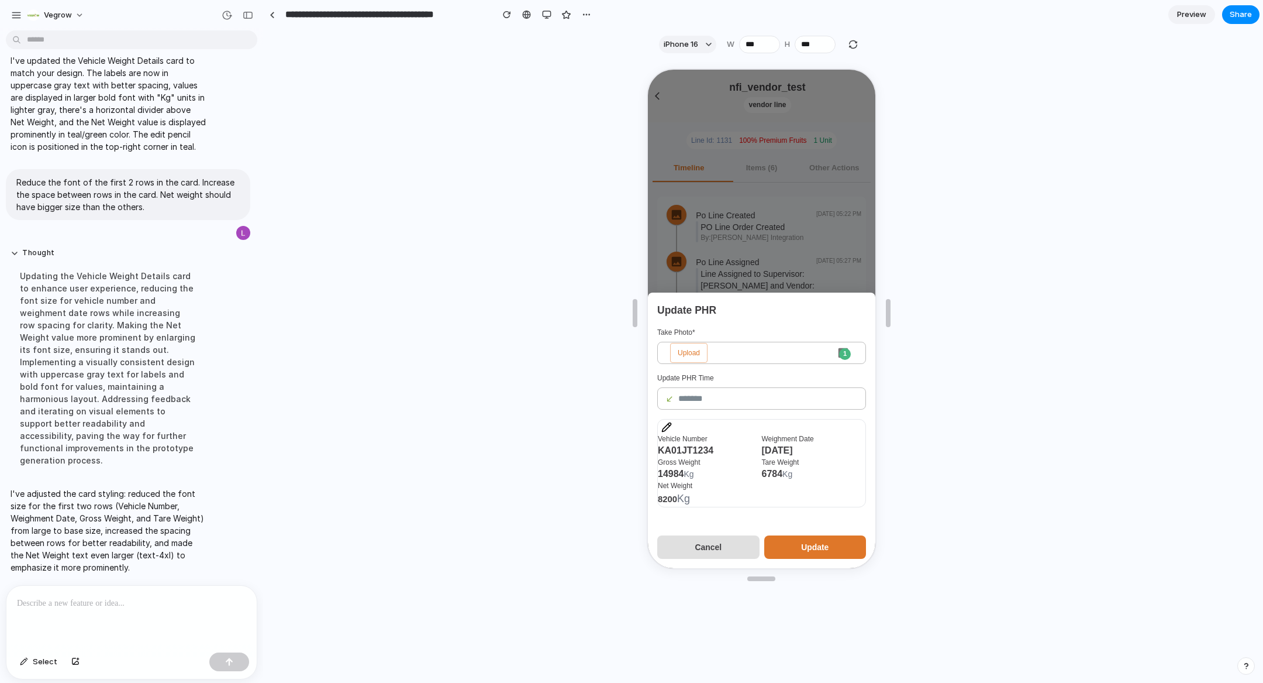
click at [137, 613] on div at bounding box center [131, 617] width 250 height 62
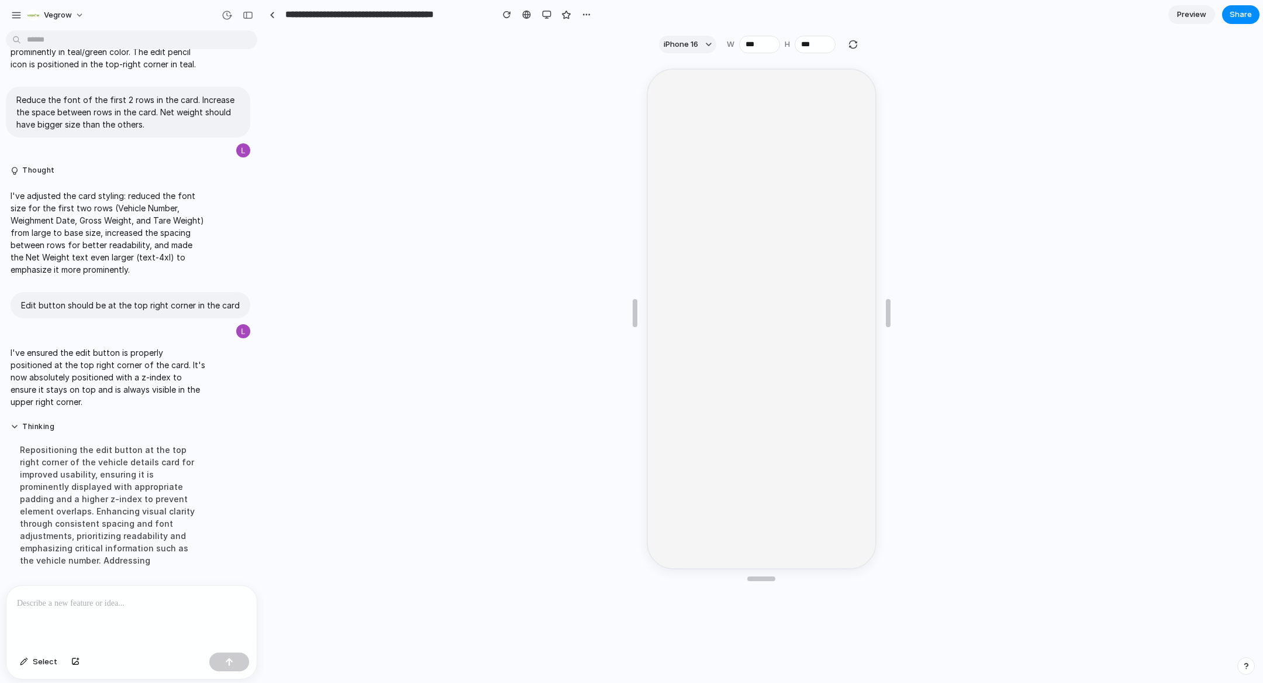
scroll to position [0, 0]
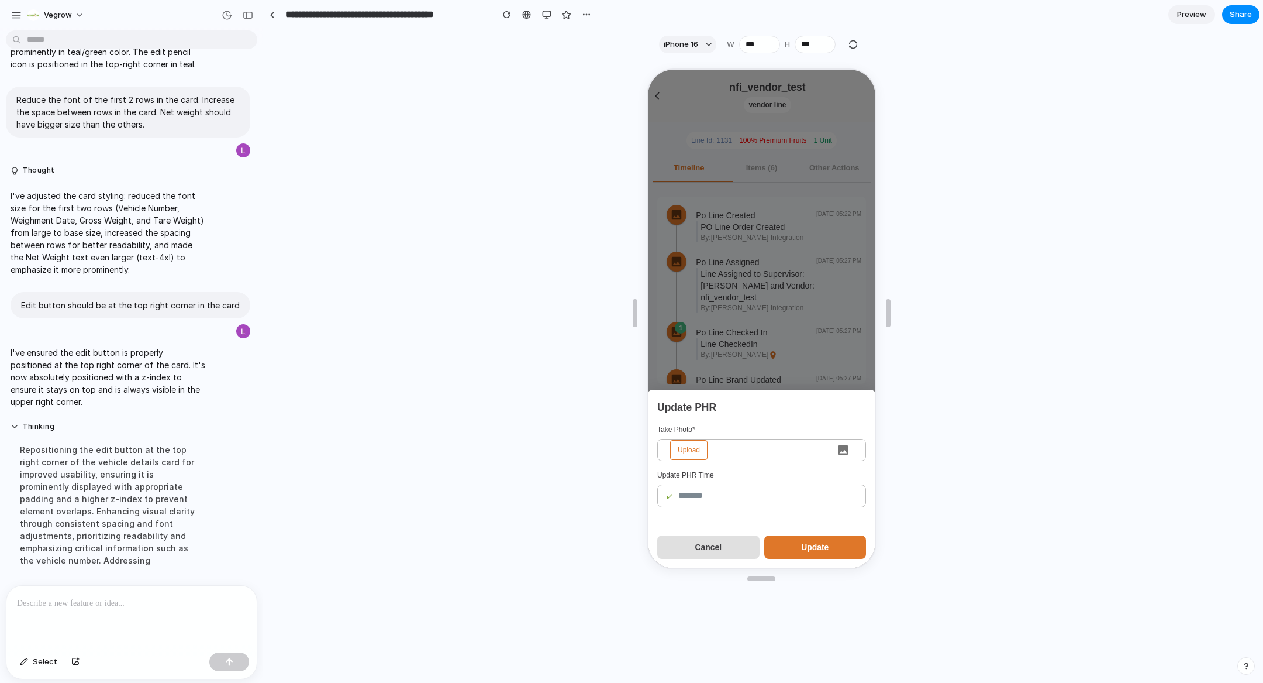
click at [693, 455] on span "Upload" at bounding box center [687, 449] width 37 height 20
click at [646, 68] on input "Upload" at bounding box center [646, 68] width 0 height 0
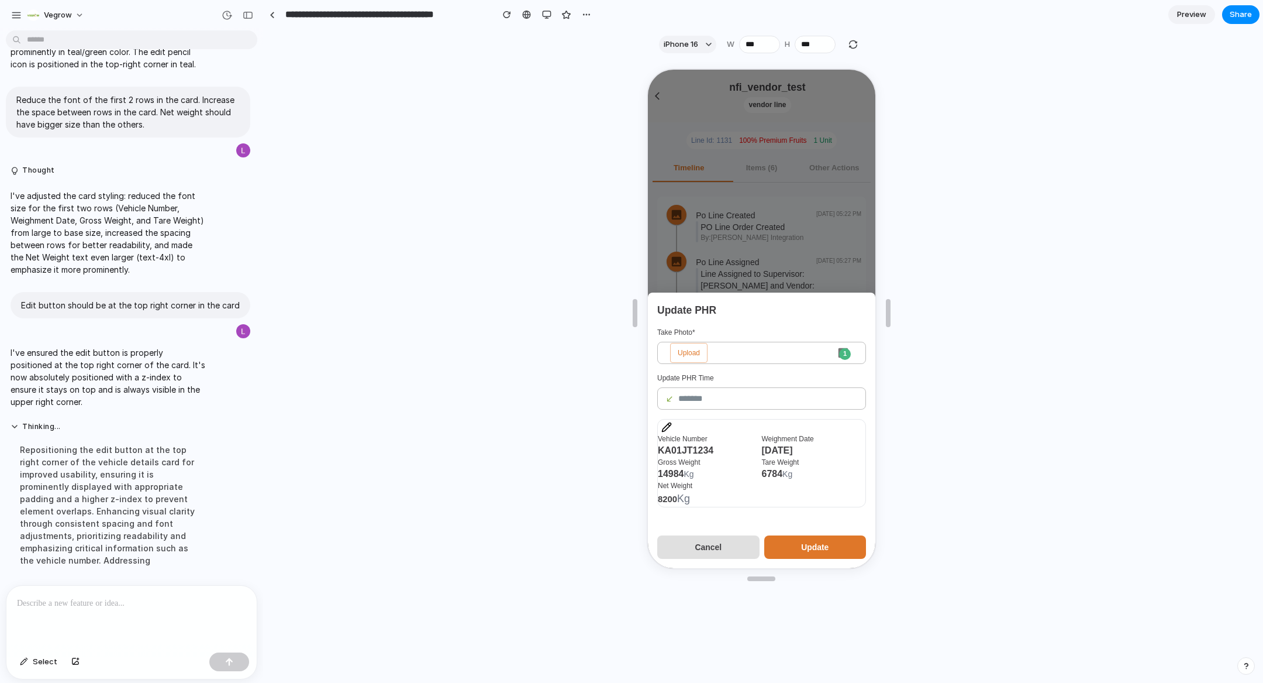
click at [723, 545] on button "Cancel" at bounding box center [707, 545] width 102 height 23
click at [137, 490] on div "Repositioning the edit button at the top right corner of the vehicle details ca…" at bounding box center [108, 504] width 195 height 137
click at [710, 540] on button "Cancel" at bounding box center [707, 545] width 102 height 23
click at [745, 190] on div at bounding box center [760, 317] width 228 height 498
click at [506, 18] on div "button" at bounding box center [507, 15] width 8 height 8
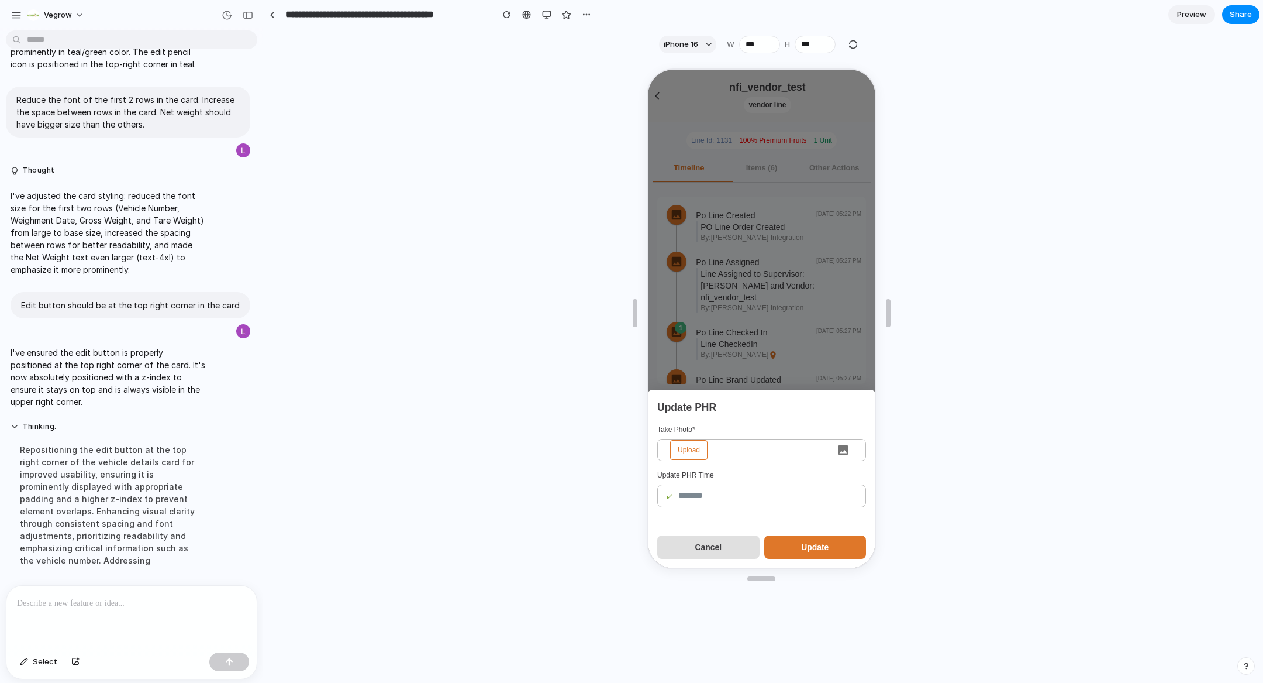
click at [693, 449] on span "Upload" at bounding box center [687, 449] width 37 height 20
click at [646, 68] on input "Upload" at bounding box center [646, 68] width 0 height 0
